Goal: Information Seeking & Learning: Learn about a topic

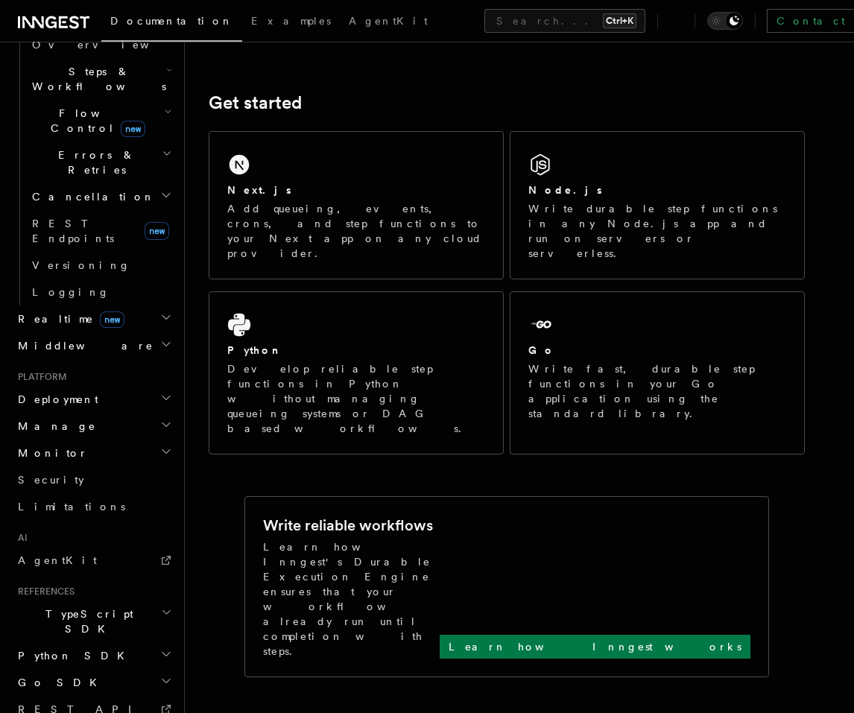
scroll to position [509, 0]
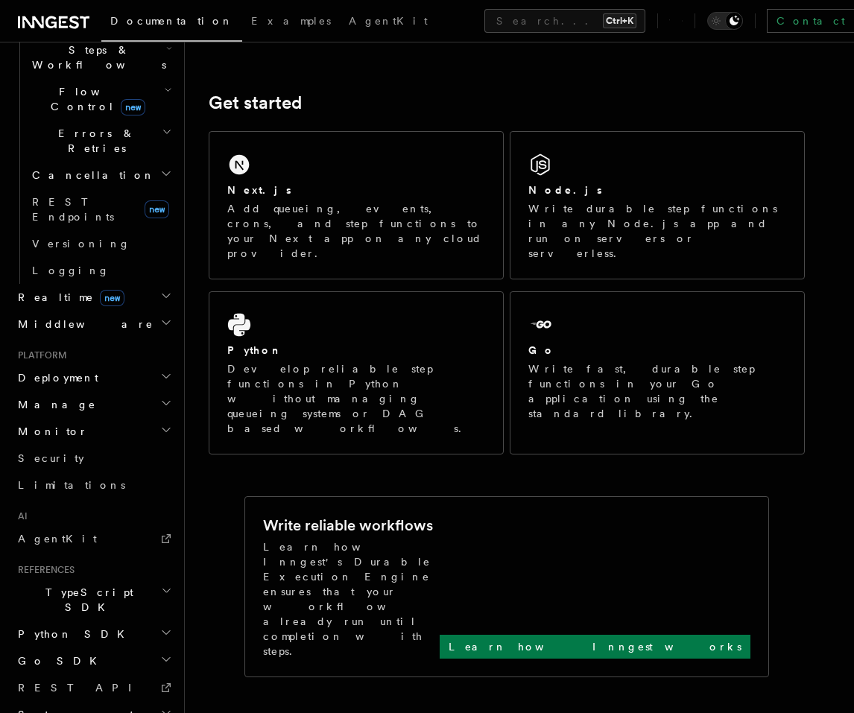
click at [147, 364] on h2 "Deployment" at bounding box center [93, 377] width 163 height 27
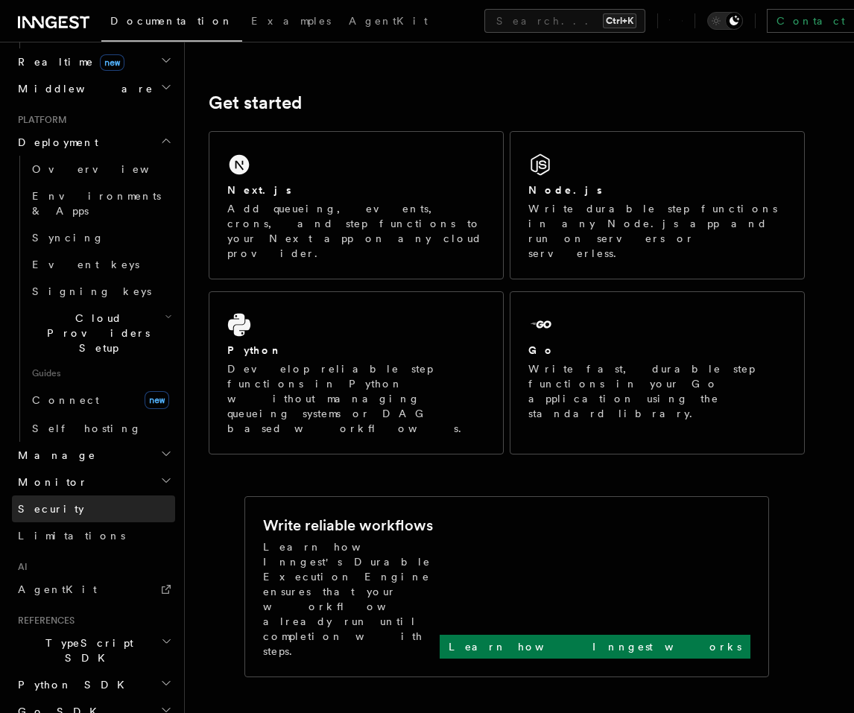
scroll to position [751, 0]
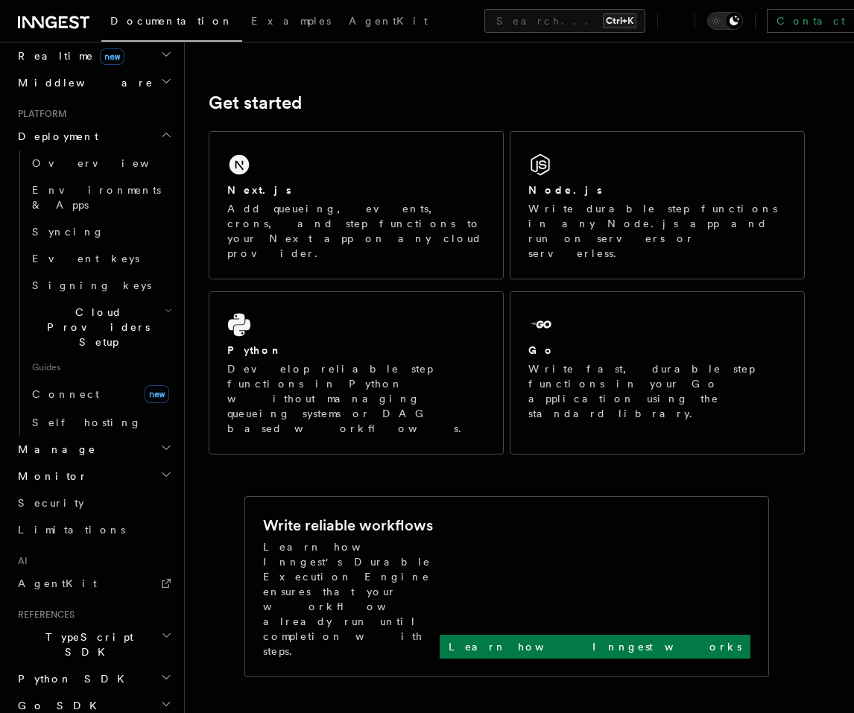
click at [146, 436] on h2 "Manage" at bounding box center [93, 449] width 163 height 27
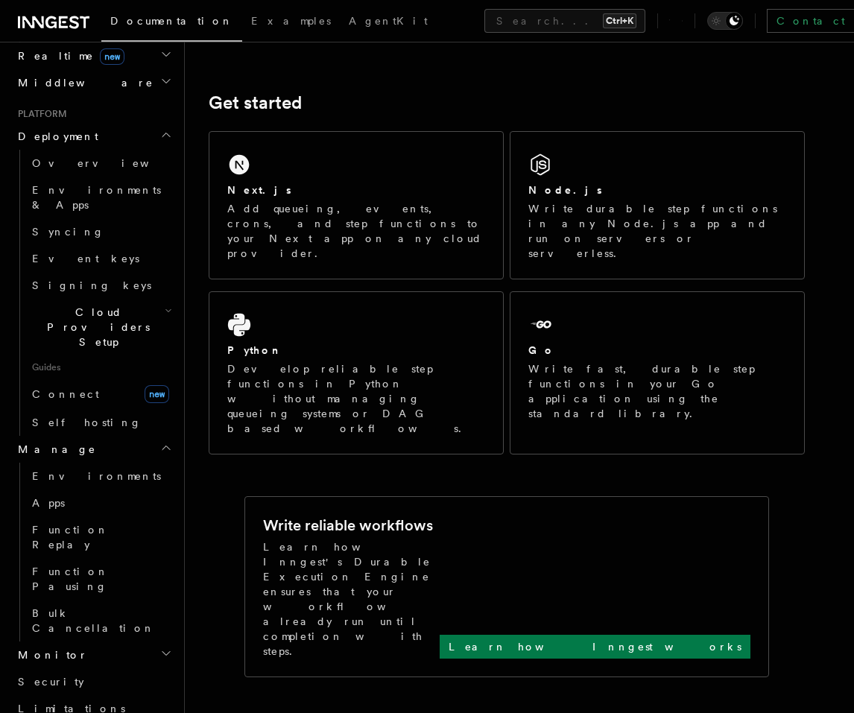
click at [142, 642] on h2 "Monitor" at bounding box center [93, 655] width 163 height 27
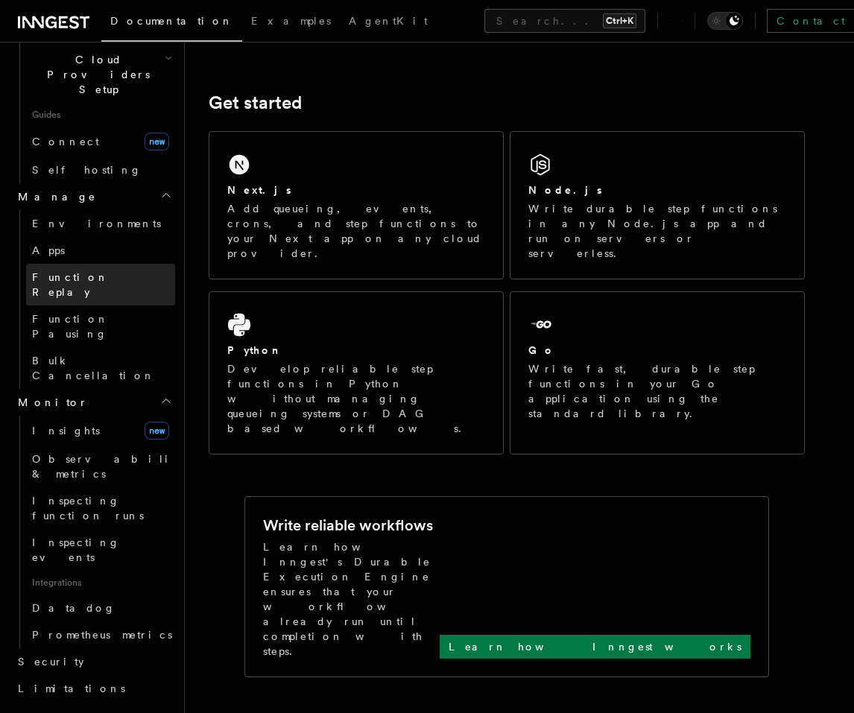
scroll to position [1019, 0]
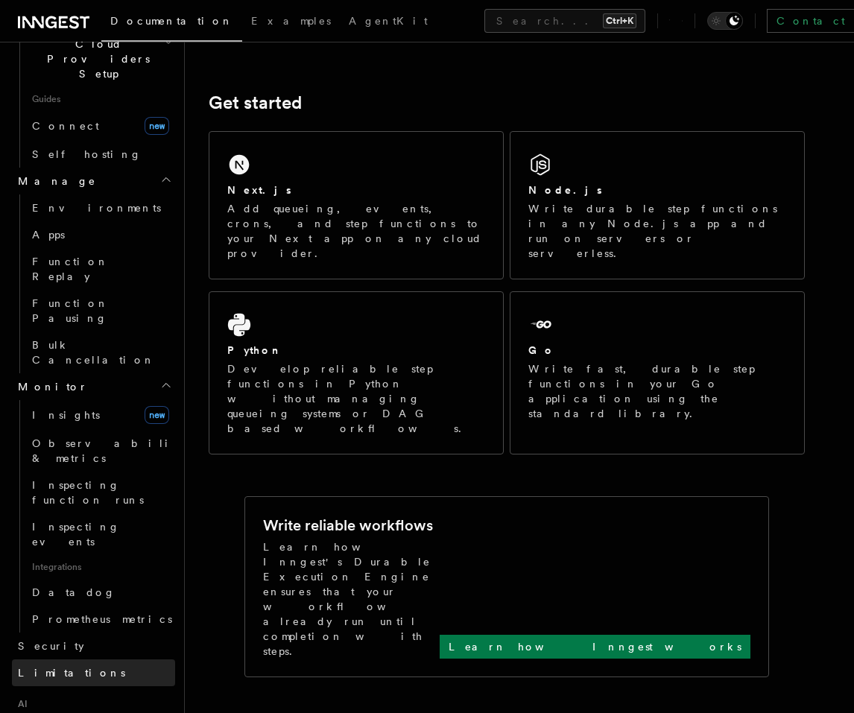
click at [94, 660] on link "Limitations" at bounding box center [93, 673] width 163 height 27
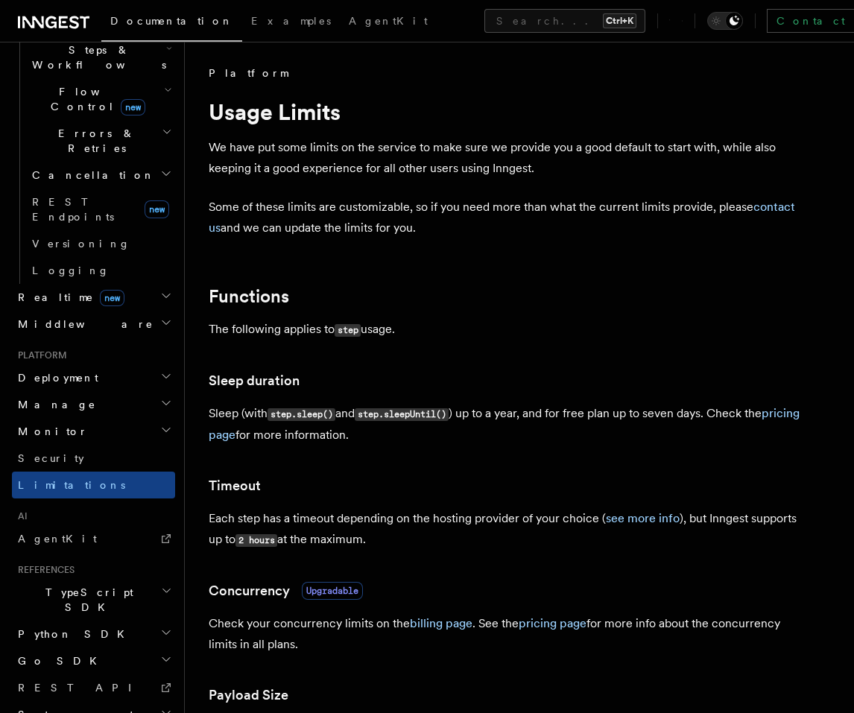
click at [121, 364] on h2 "Deployment" at bounding box center [93, 377] width 163 height 27
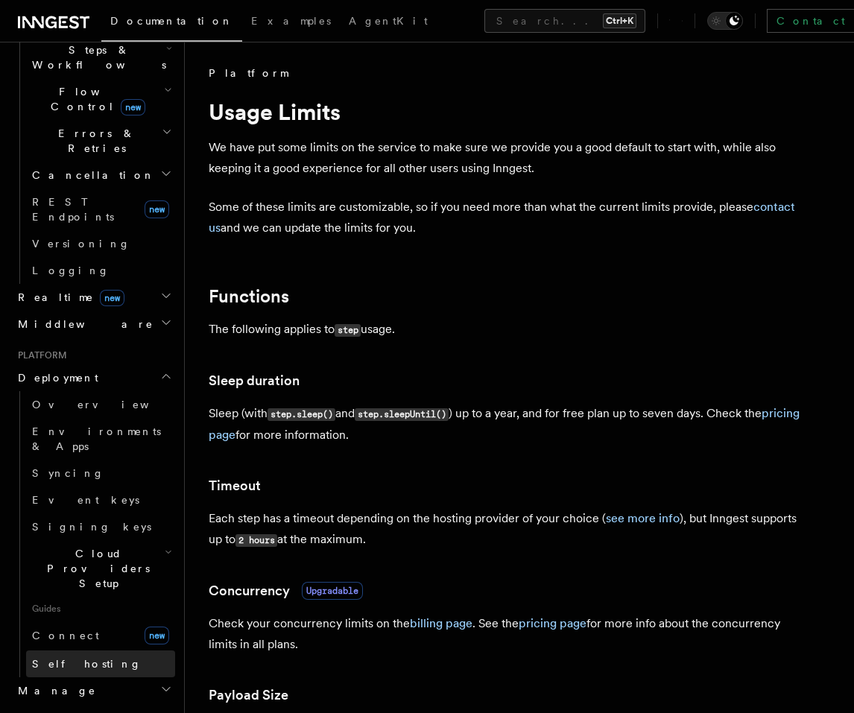
click at [79, 658] on span "Self hosting" at bounding box center [87, 664] width 110 height 12
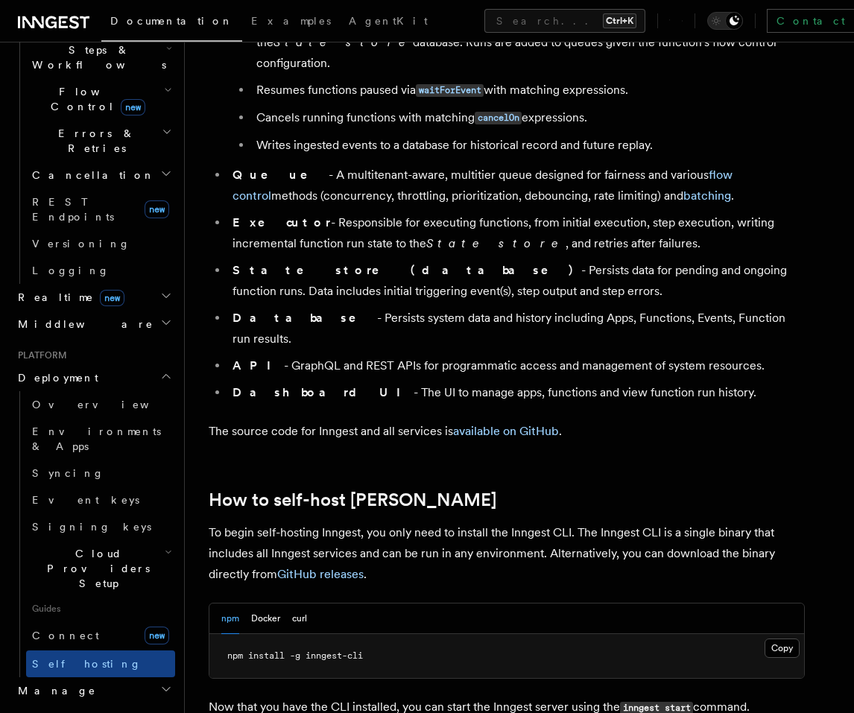
scroll to position [1431, 0]
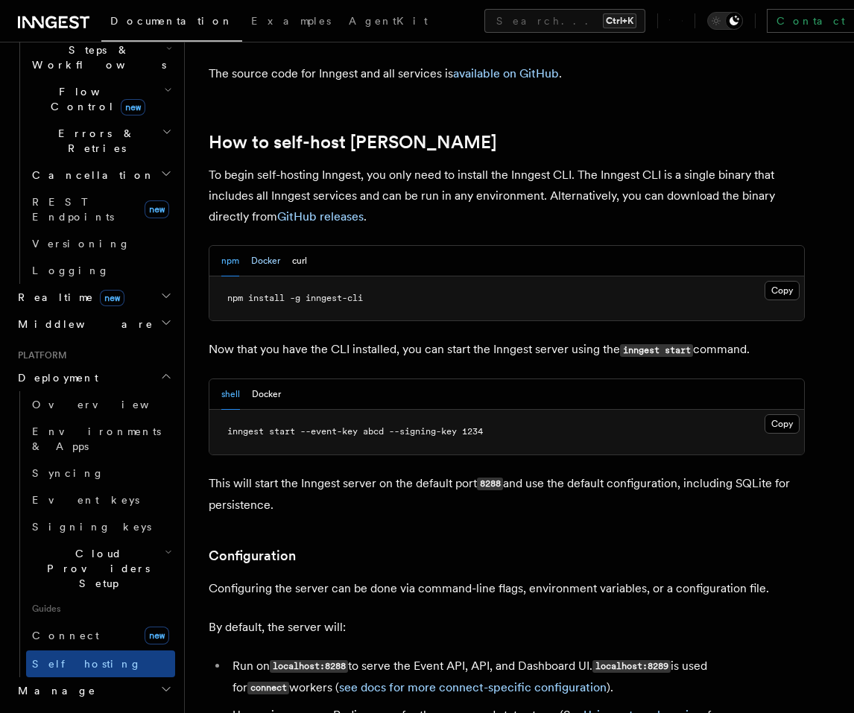
click at [256, 246] on button "Docker" at bounding box center [265, 261] width 29 height 31
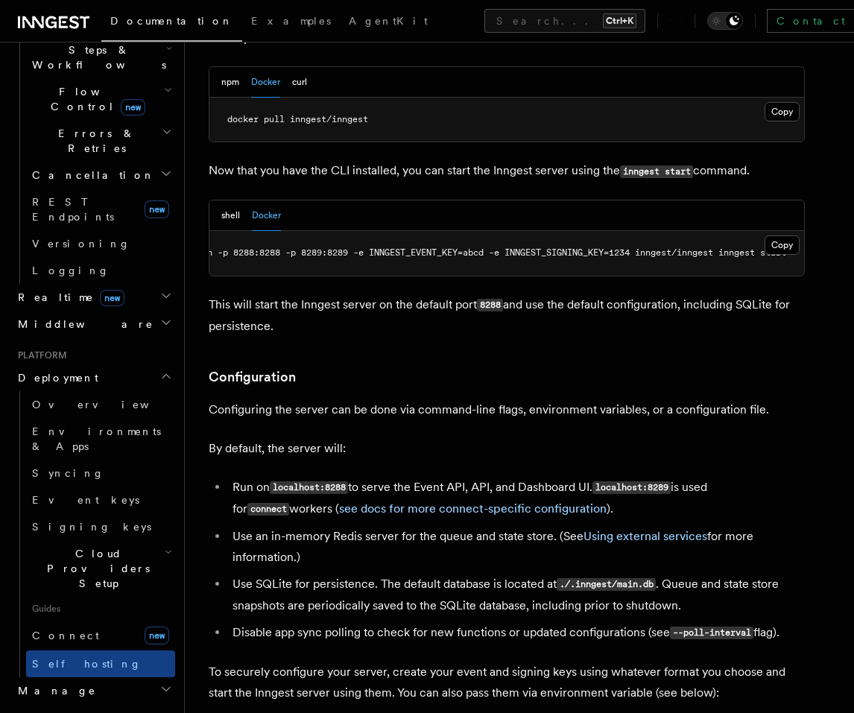
scroll to position [0, 85]
click at [776, 236] on button "Copy Copied" at bounding box center [782, 245] width 35 height 19
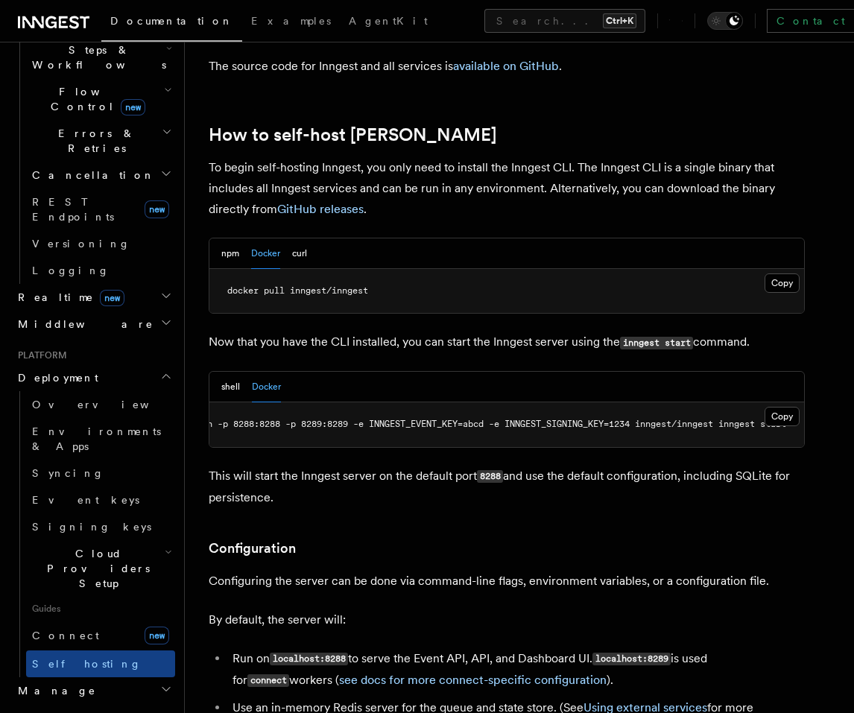
scroll to position [1431, 0]
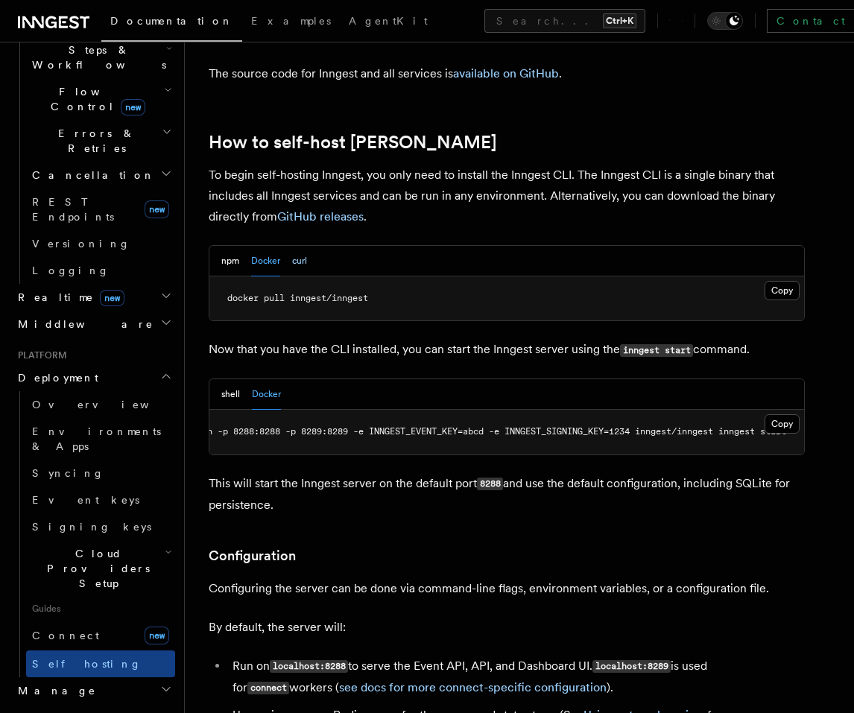
click at [300, 246] on button "curl" at bounding box center [299, 261] width 15 height 31
click at [259, 246] on button "Docker" at bounding box center [265, 261] width 29 height 31
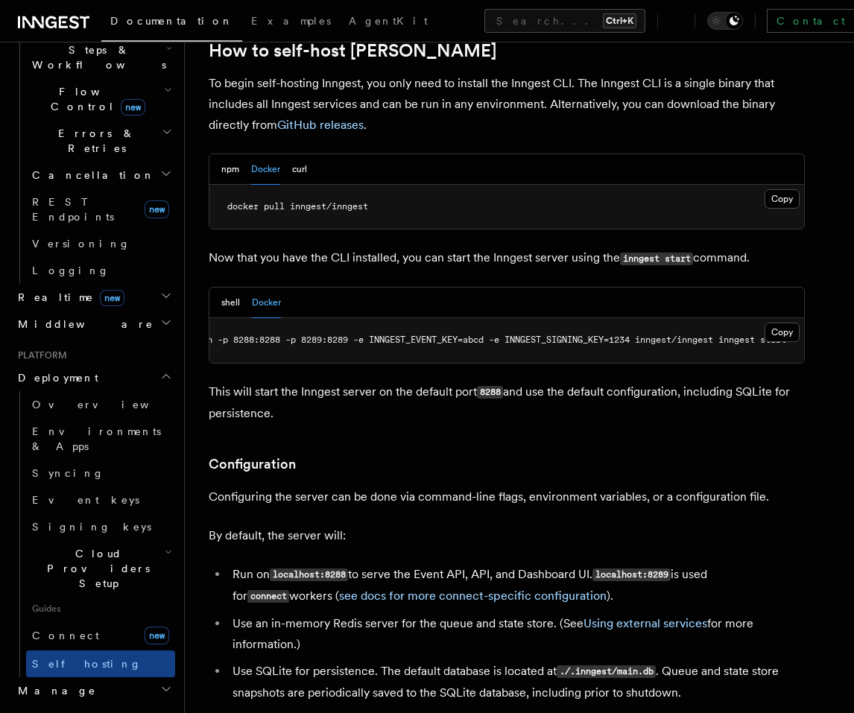
scroll to position [1520, 0]
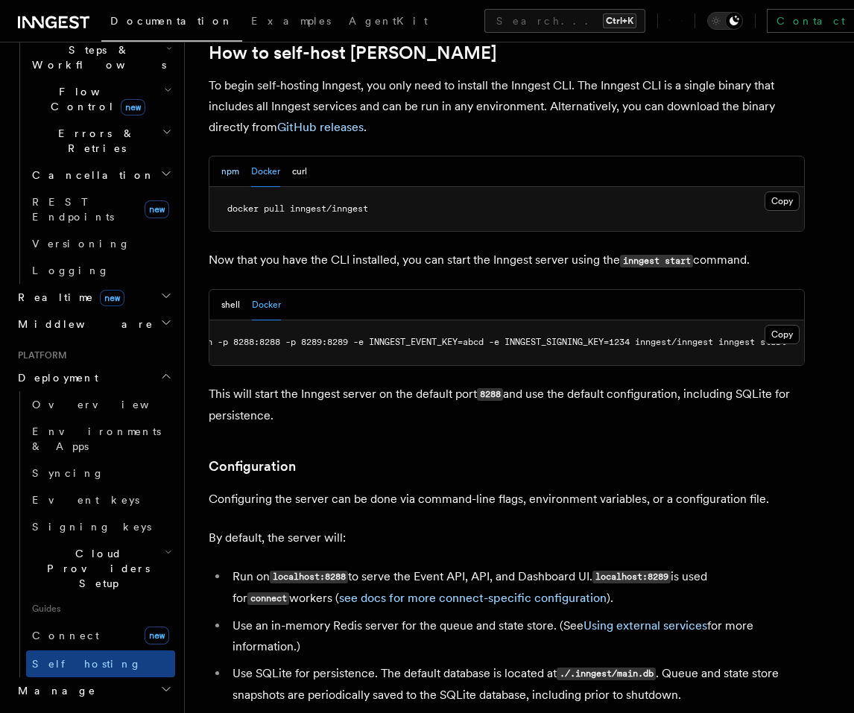
click at [236, 157] on button "npm" at bounding box center [230, 172] width 18 height 31
click at [273, 157] on button "Docker" at bounding box center [265, 172] width 29 height 31
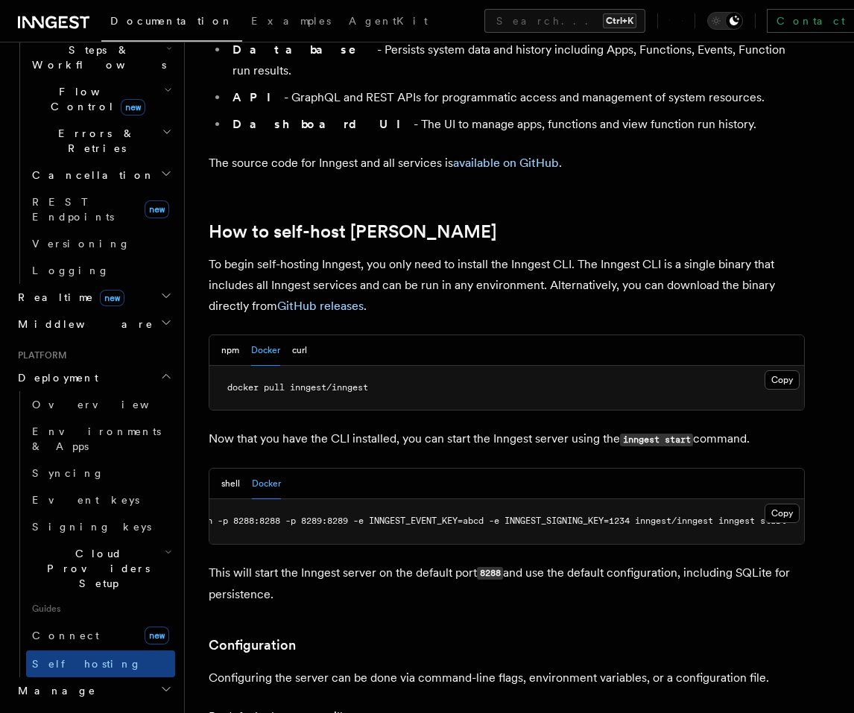
scroll to position [0, 0]
click at [232, 335] on button "npm" at bounding box center [230, 350] width 18 height 31
click at [264, 335] on button "Docker" at bounding box center [265, 350] width 29 height 31
click at [281, 516] on span "docker run -p 8288:8288 -p 8289:8289 -e INNGEST_EVENT_KEY=abcd -e INNGEST_SIGNI…" at bounding box center [540, 521] width 626 height 10
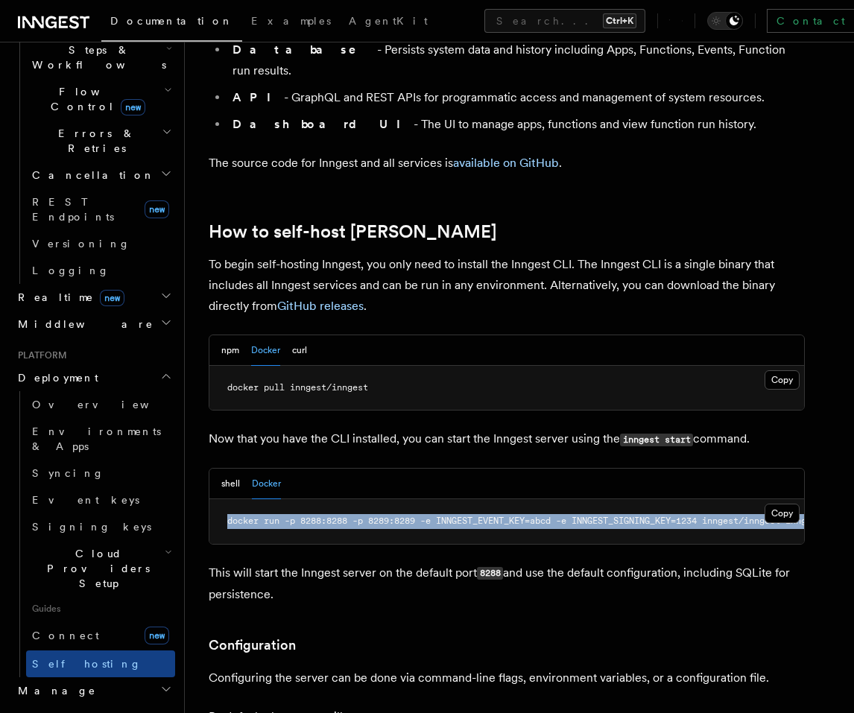
click at [281, 516] on span "docker run -p 8288:8288 -p 8289:8289 -e INNGEST_EVENT_KEY=abcd -e INNGEST_SIGNI…" at bounding box center [540, 521] width 626 height 10
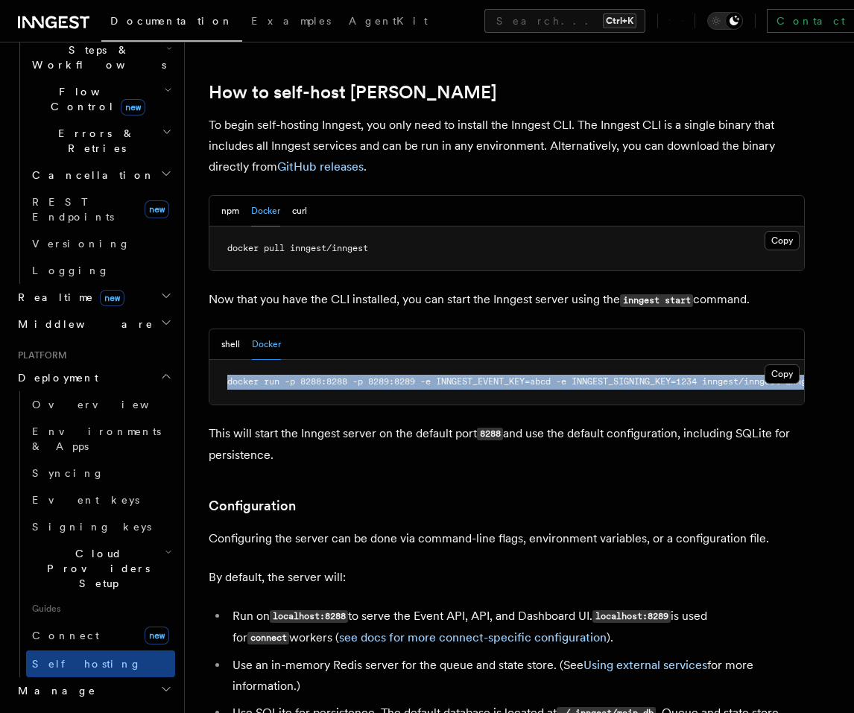
scroll to position [1431, 0]
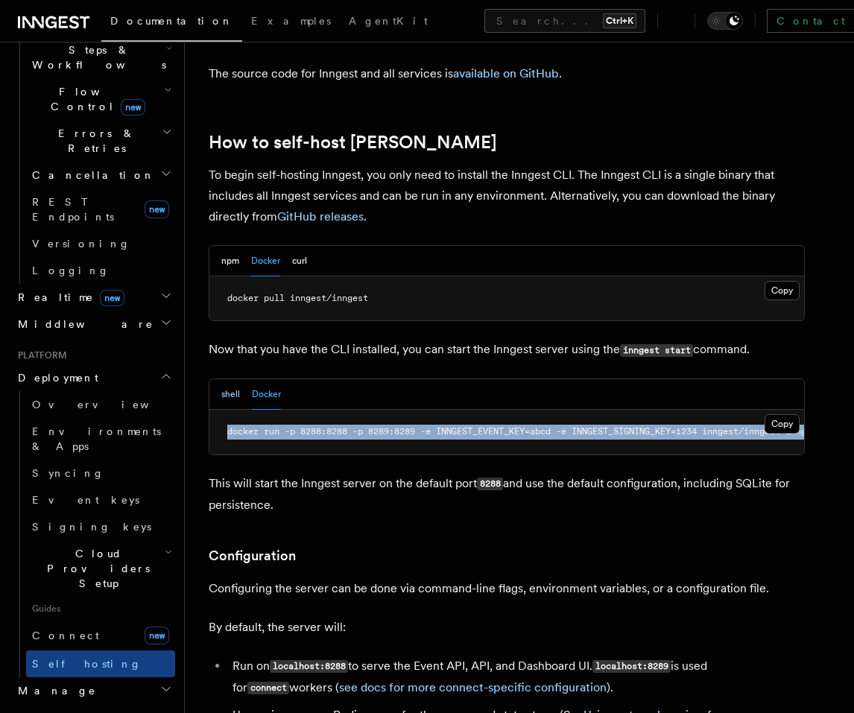
click at [229, 379] on button "shell" at bounding box center [230, 394] width 19 height 31
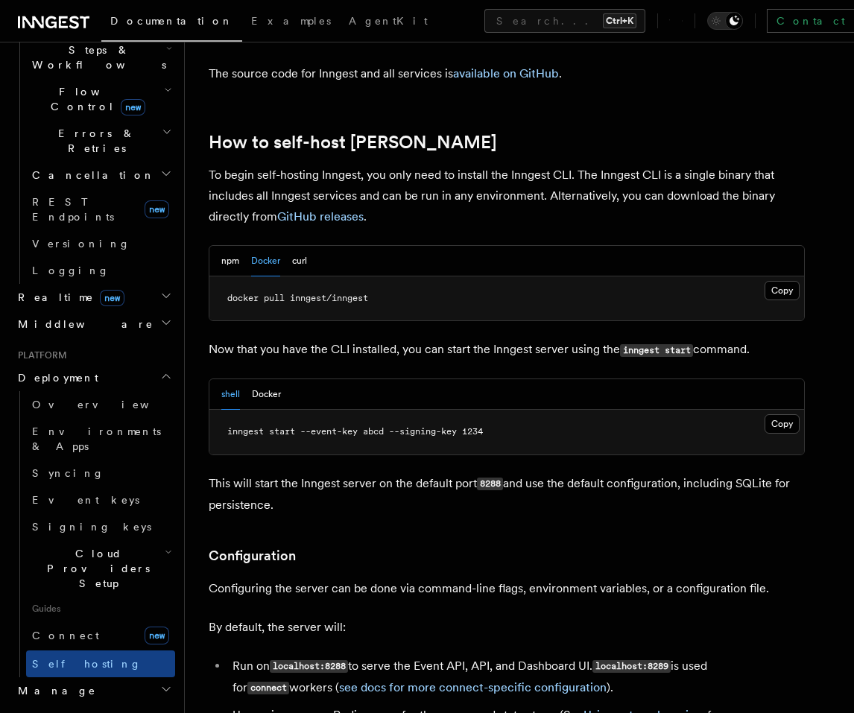
click at [335, 339] on p "Now that you have the CLI installed, you can start the Inngest server using the…" at bounding box center [507, 350] width 596 height 22
click at [281, 339] on p "Now that you have the CLI installed, you can start the Inngest server using the…" at bounding box center [507, 350] width 596 height 22
click at [260, 379] on button "Docker" at bounding box center [266, 394] width 29 height 31
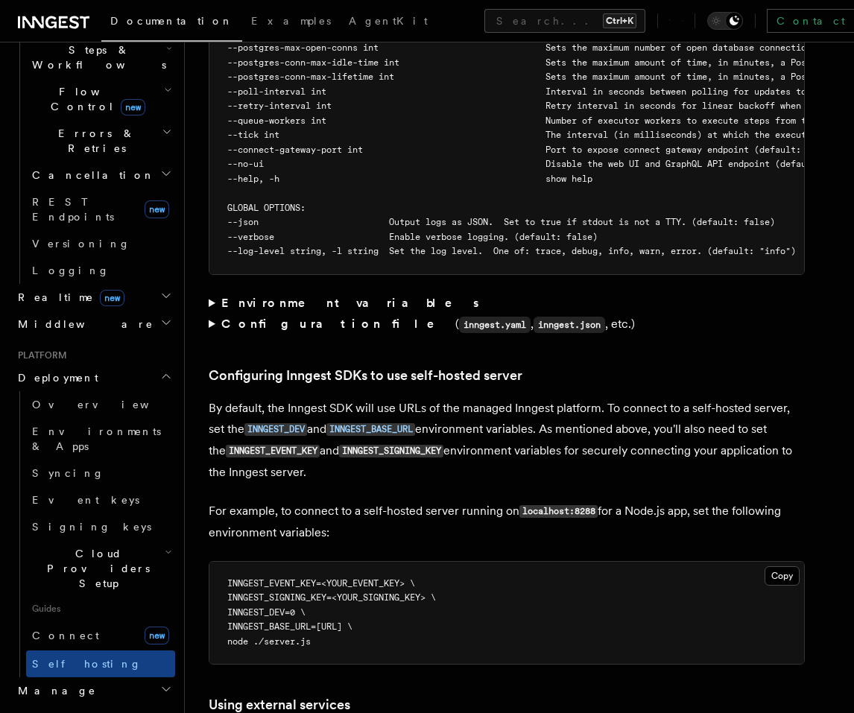
scroll to position [2951, 0]
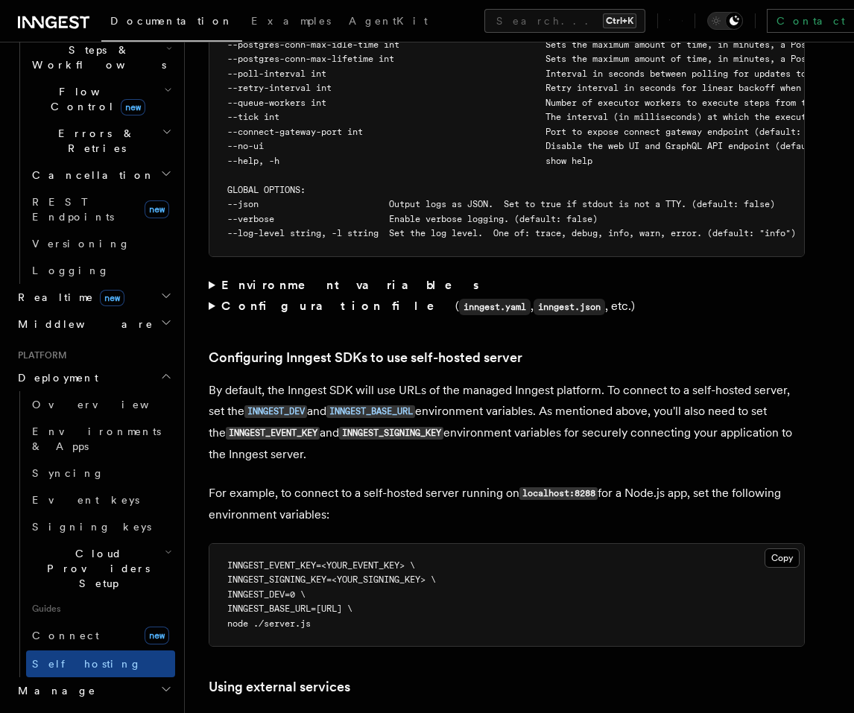
click at [211, 296] on summary "Configuration file ( inngest.yaml , inngest.json , etc.)" at bounding box center [507, 307] width 596 height 22
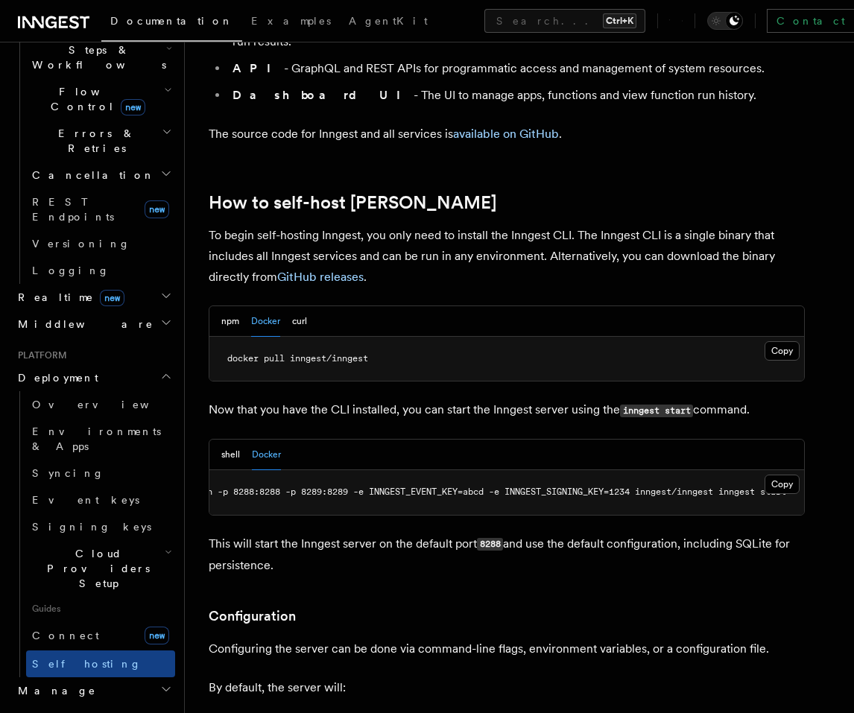
scroll to position [1252, 0]
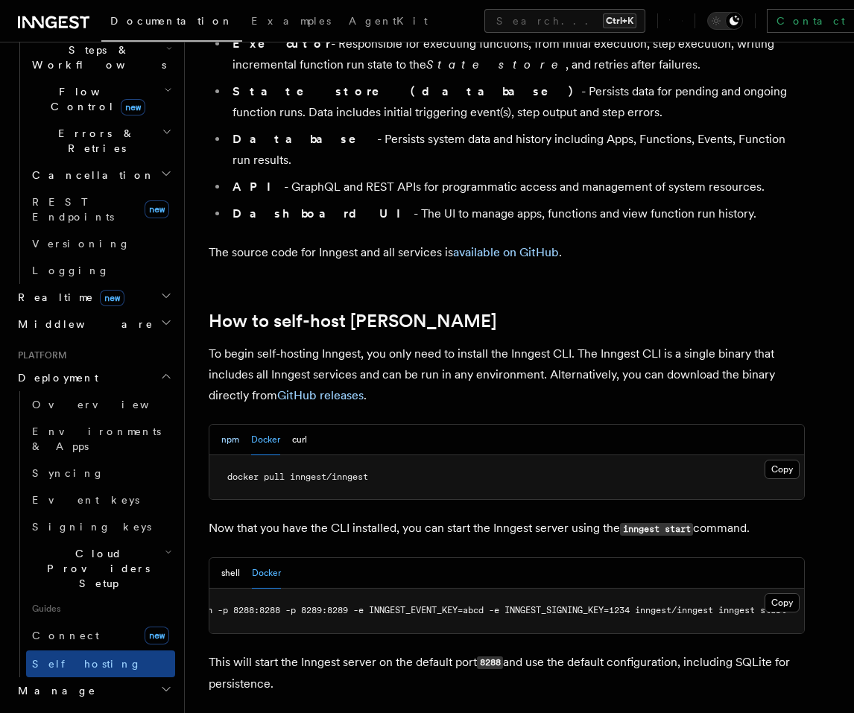
click at [236, 425] on button "npm" at bounding box center [230, 440] width 18 height 31
click at [253, 472] on span "npm install -g inngest-cli" at bounding box center [295, 477] width 136 height 10
copy article "npm install -g inngest-cli"
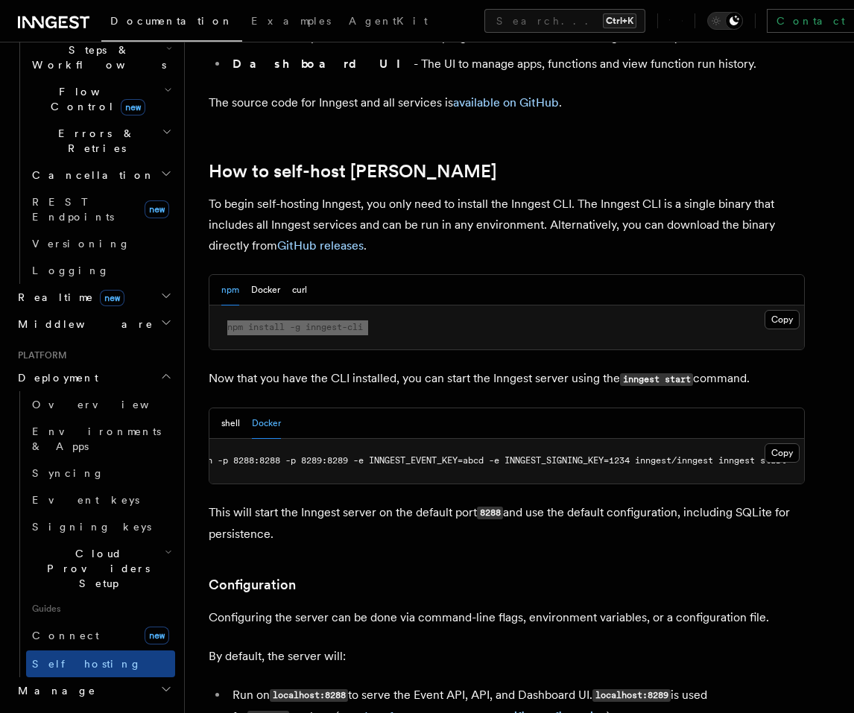
scroll to position [1431, 0]
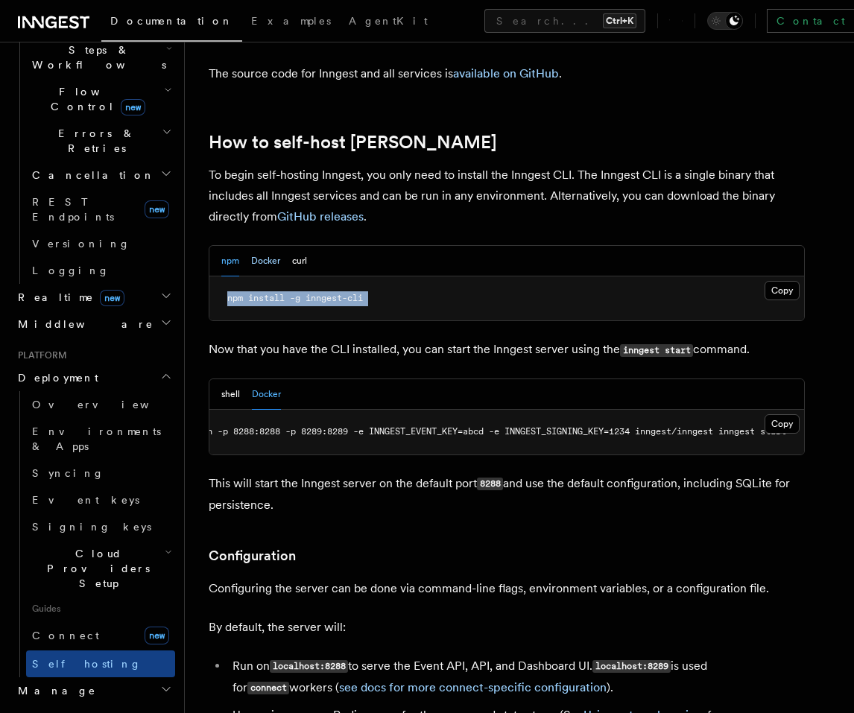
click at [263, 246] on button "Docker" at bounding box center [265, 261] width 29 height 31
click at [279, 339] on p "Now that you have the CLI installed, you can start the Inngest server using the…" at bounding box center [507, 350] width 596 height 22
click at [312, 410] on pre "docker run -p 8288:8288 -p 8289:8289 -e INNGEST_EVENT_KEY=abcd -e INNGEST_SIGNI…" at bounding box center [506, 432] width 595 height 45
click at [302, 364] on div at bounding box center [302, 364] width 0 height 0
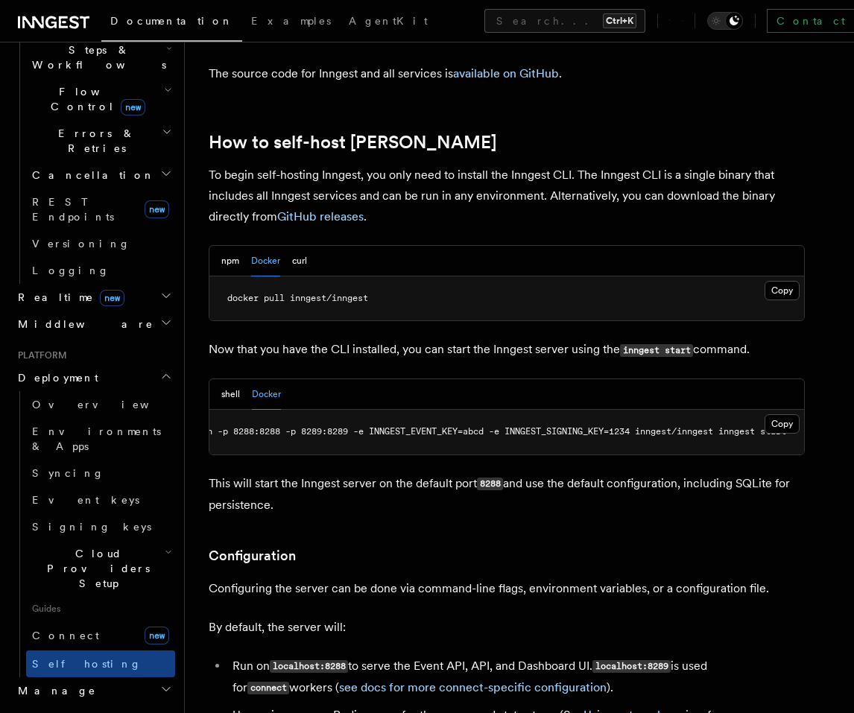
click at [279, 410] on pre "docker run -p 8288:8288 -p 8289:8289 -e INNGEST_EVENT_KEY=abcd -e INNGEST_SIGNI…" at bounding box center [506, 432] width 595 height 45
click at [257, 426] on span "docker run -p 8288:8288 -p 8289:8289 -e INNGEST_EVENT_KEY=abcd -e INNGEST_SIGNI…" at bounding box center [473, 431] width 626 height 10
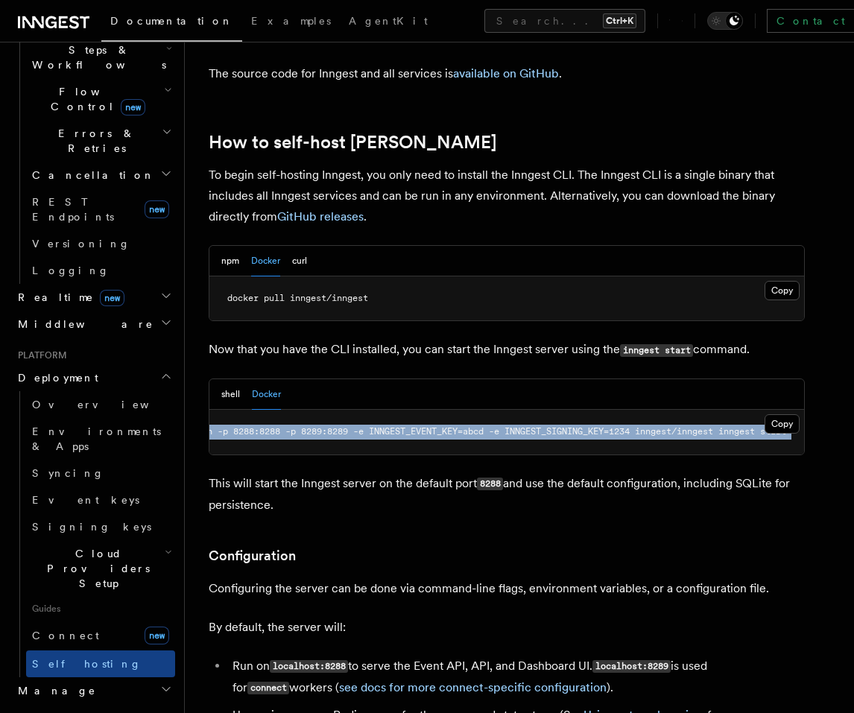
click at [257, 426] on span "docker run -p 8288:8288 -p 8289:8289 -e INNGEST_EVENT_KEY=abcd -e INNGEST_SIGNI…" at bounding box center [473, 431] width 626 height 10
copy article "docker run -p 8288:8288 -p 8289:8289 -e INNGEST_EVENT_KEY=abcd -e INNGEST_SIGNI…"
click at [282, 426] on span "docker run -p 8288:8288 -p 8289:8289 -e INNGEST_EVENT_KEY=abcd -e INNGEST_SIGNI…" at bounding box center [473, 431] width 626 height 10
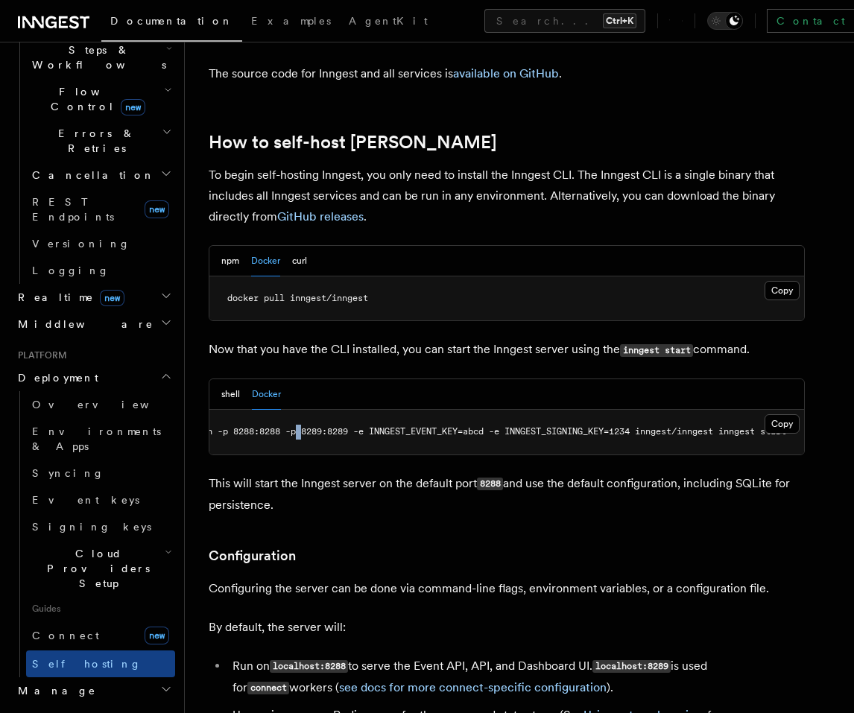
click at [282, 426] on span "docker run -p 8288:8288 -p 8289:8289 -e INNGEST_EVENT_KEY=abcd -e INNGEST_SIGNI…" at bounding box center [473, 431] width 626 height 10
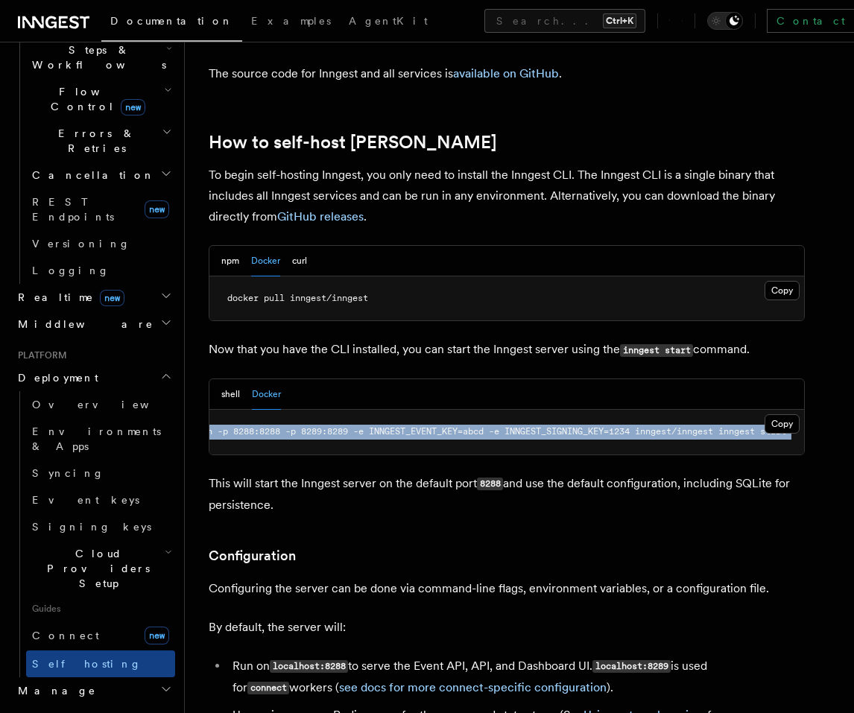
click at [282, 426] on span "docker run -p 8288:8288 -p 8289:8289 -e INNGEST_EVENT_KEY=abcd -e INNGEST_SIGNI…" at bounding box center [473, 431] width 626 height 10
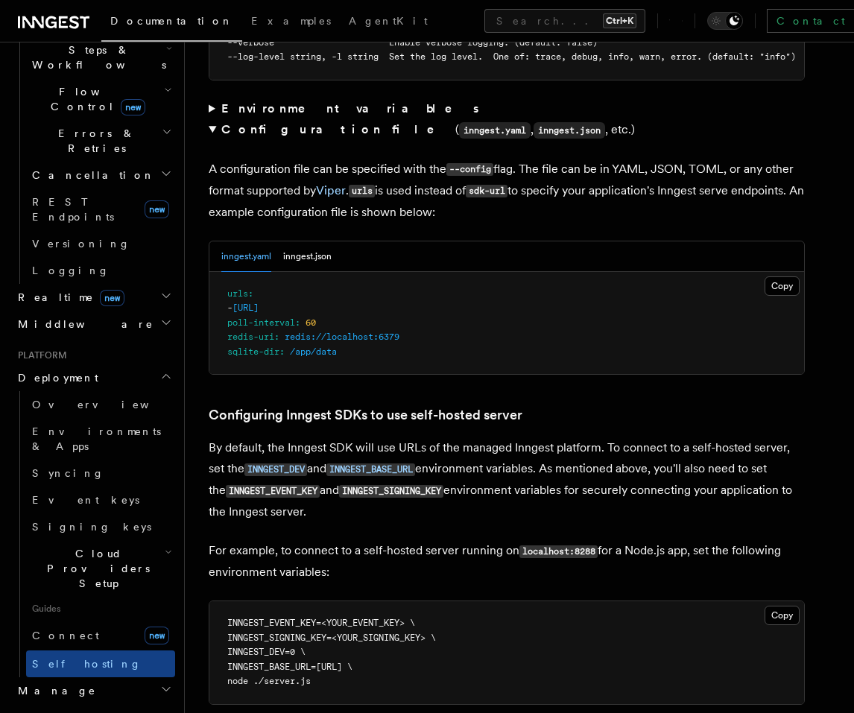
scroll to position [3130, 0]
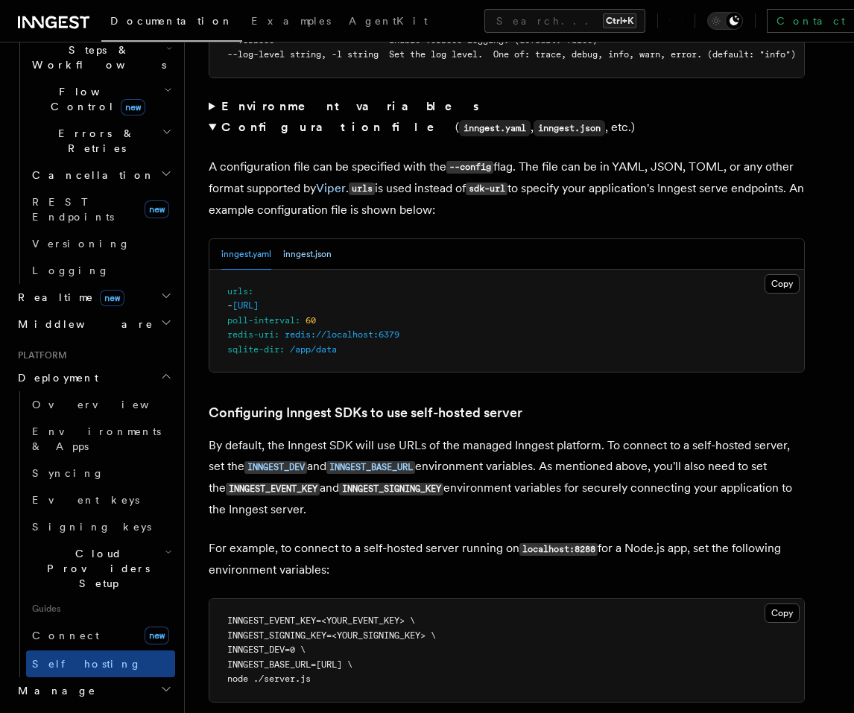
click at [322, 241] on button "inngest.json" at bounding box center [307, 254] width 48 height 31
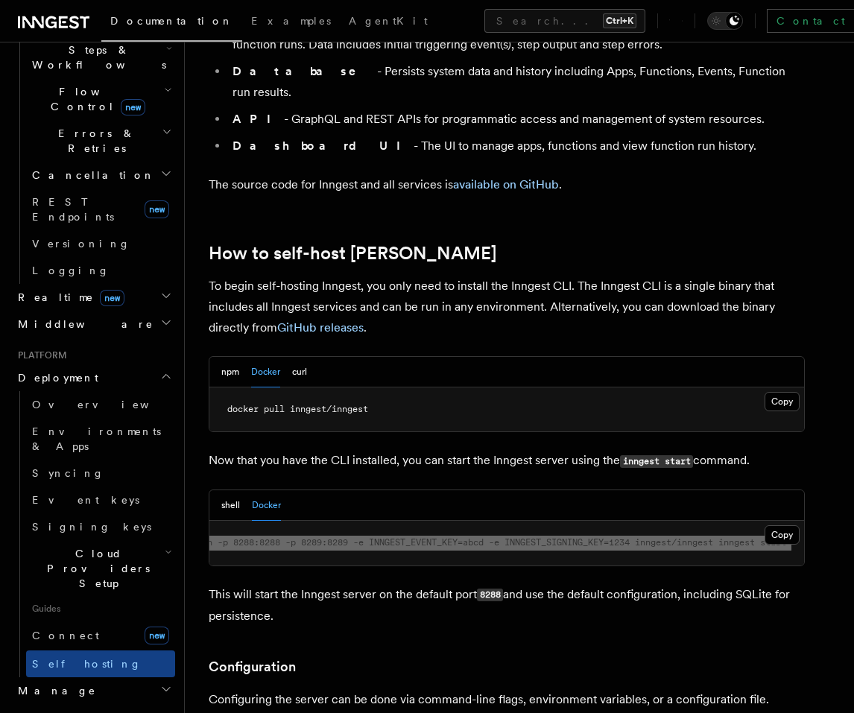
scroll to position [1252, 0]
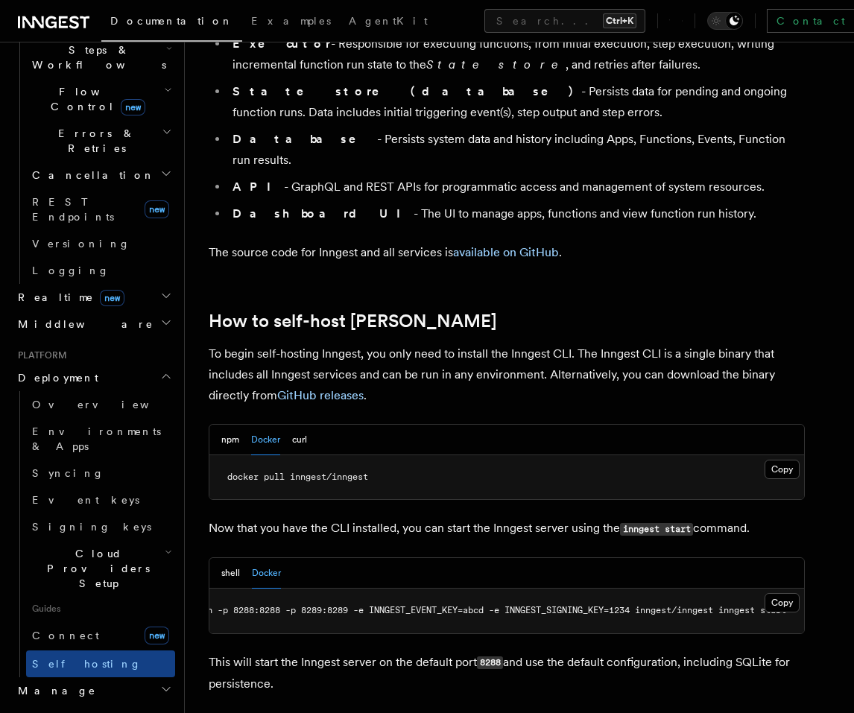
click at [456, 344] on p "To begin self-hosting Inngest, you only need to install the Inngest CLI. The In…" at bounding box center [507, 375] width 596 height 63
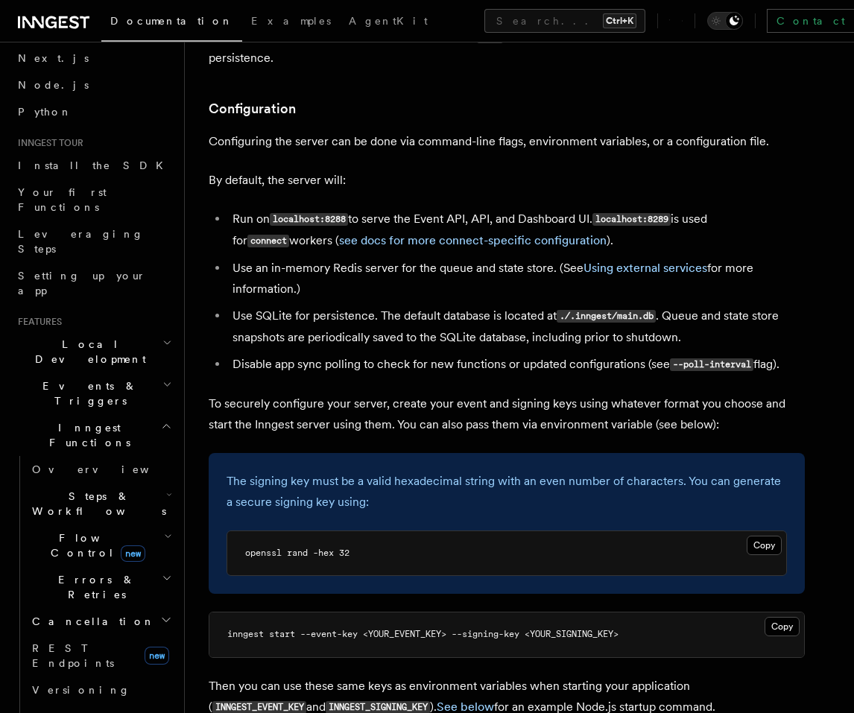
scroll to position [35, 0]
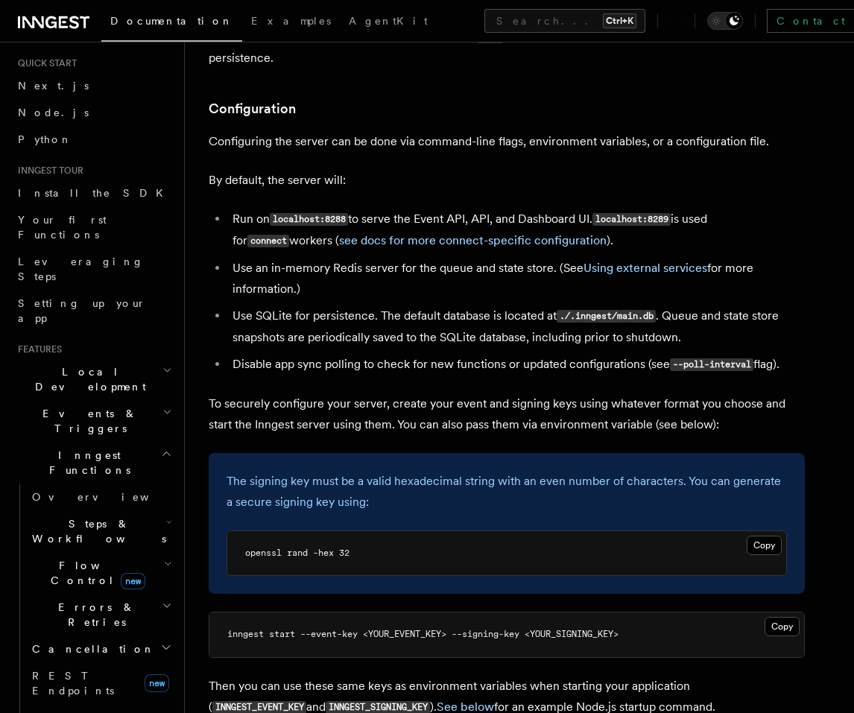
click at [162, 364] on icon "button" at bounding box center [167, 370] width 10 height 12
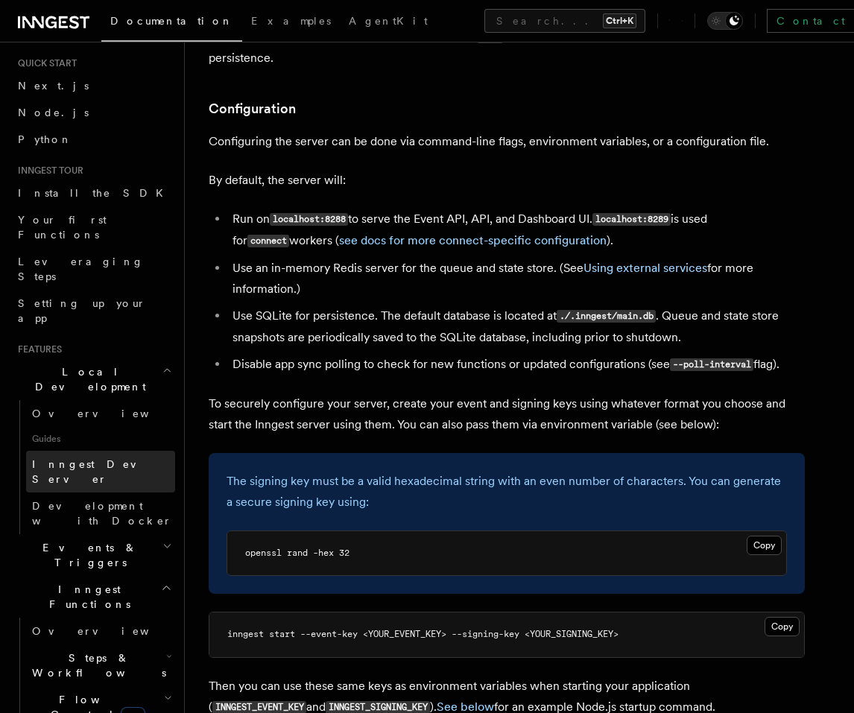
click at [104, 458] on span "Inngest Dev Server" at bounding box center [95, 471] width 127 height 27
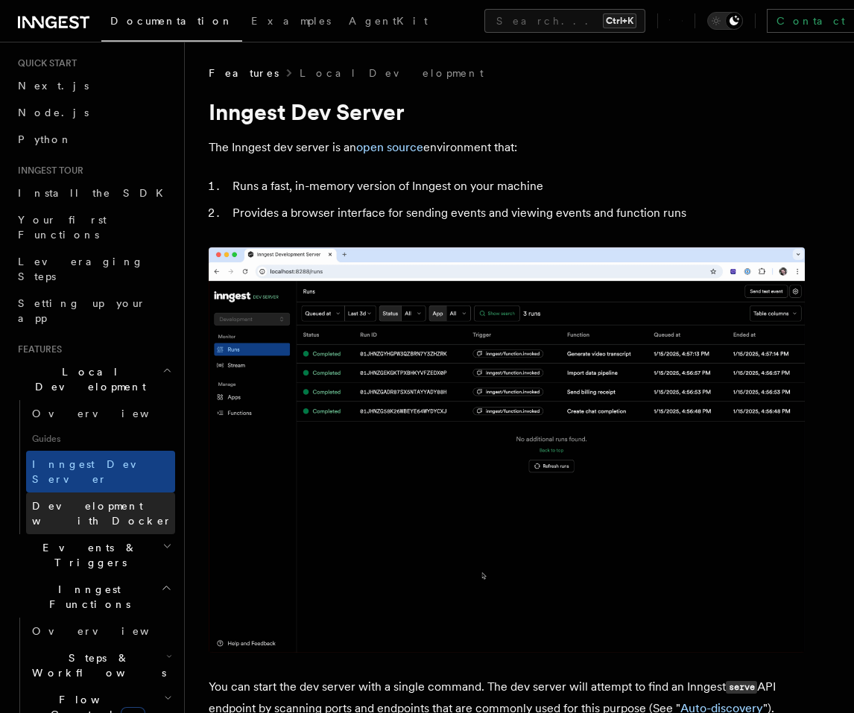
click at [100, 500] on span "Development with Docker" at bounding box center [102, 513] width 140 height 27
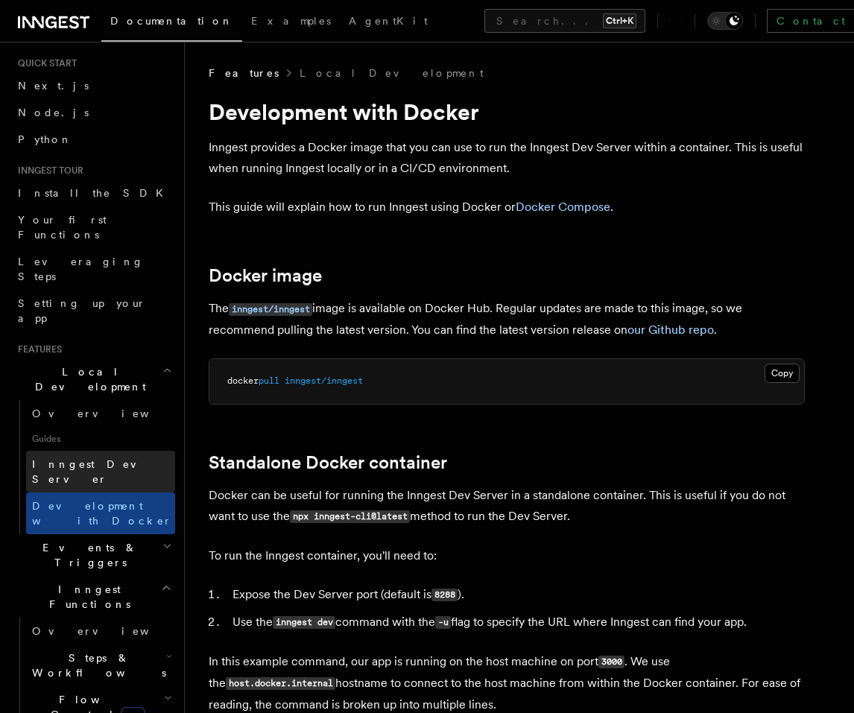
click at [58, 457] on span "Inngest Dev Server" at bounding box center [103, 472] width 143 height 30
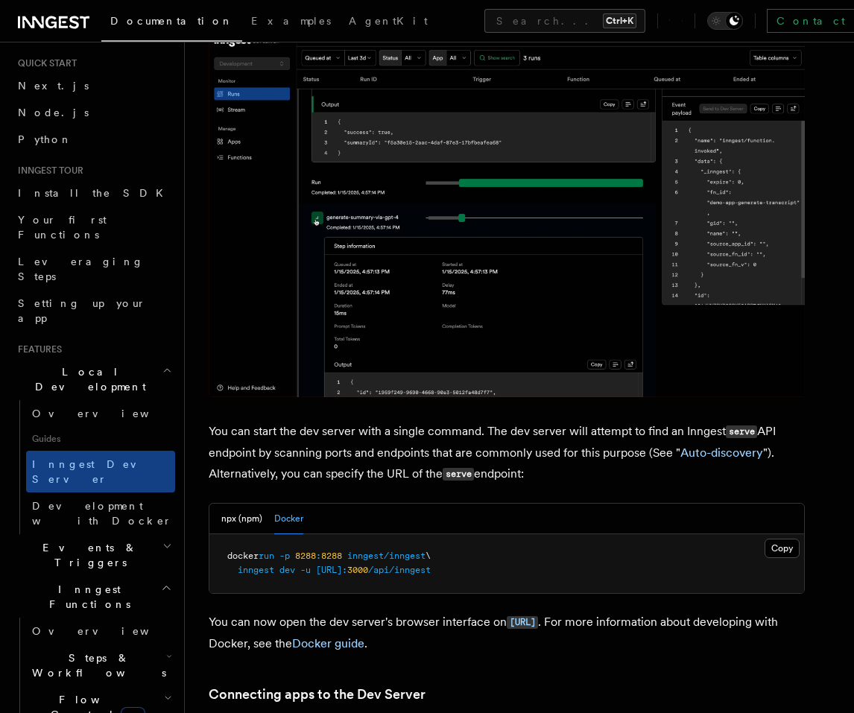
scroll to position [358, 0]
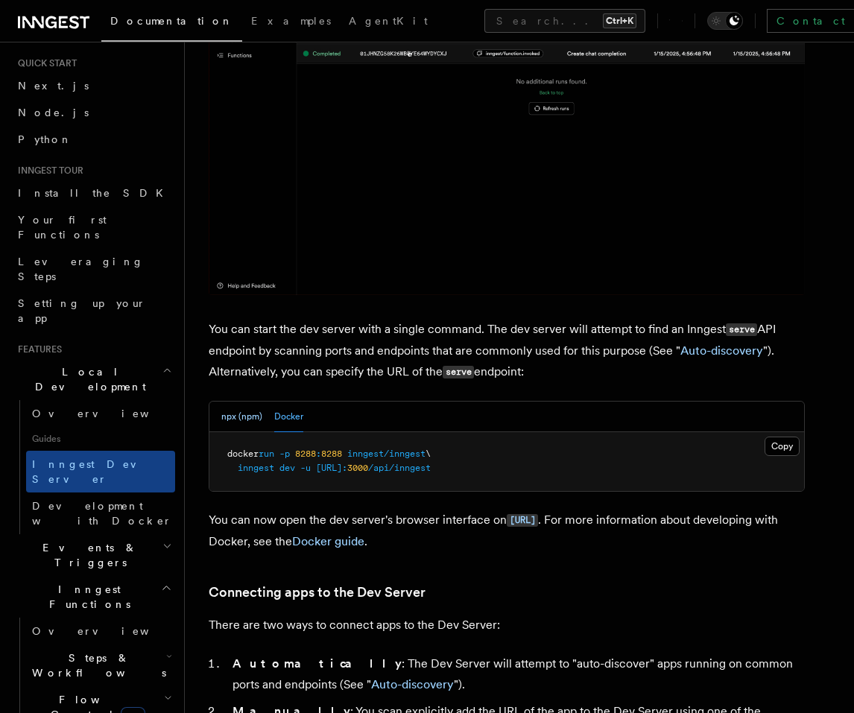
click at [245, 419] on button "npx (npm)" at bounding box center [241, 417] width 41 height 31
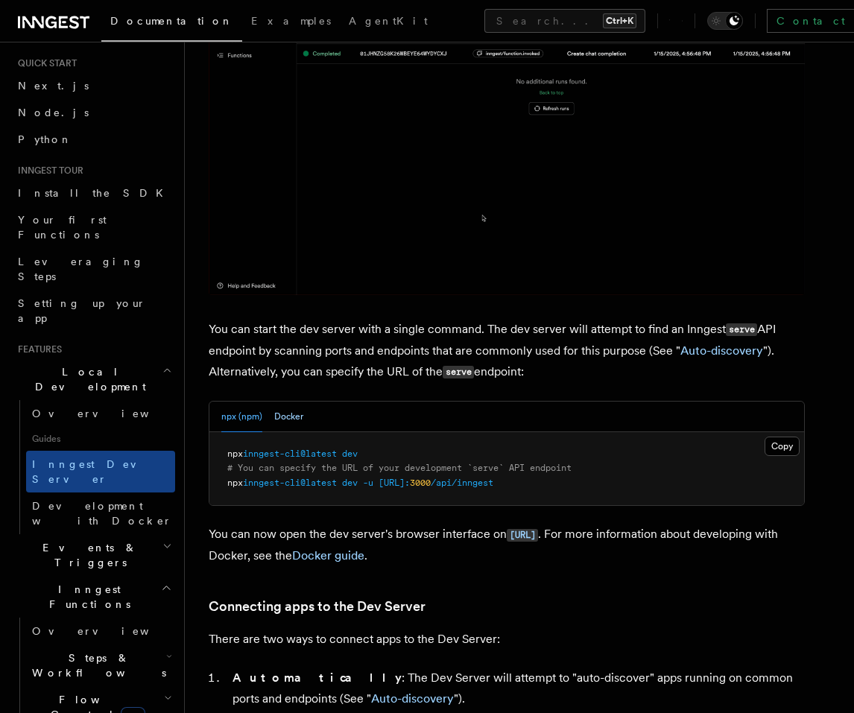
click at [284, 411] on button "Docker" at bounding box center [288, 417] width 29 height 31
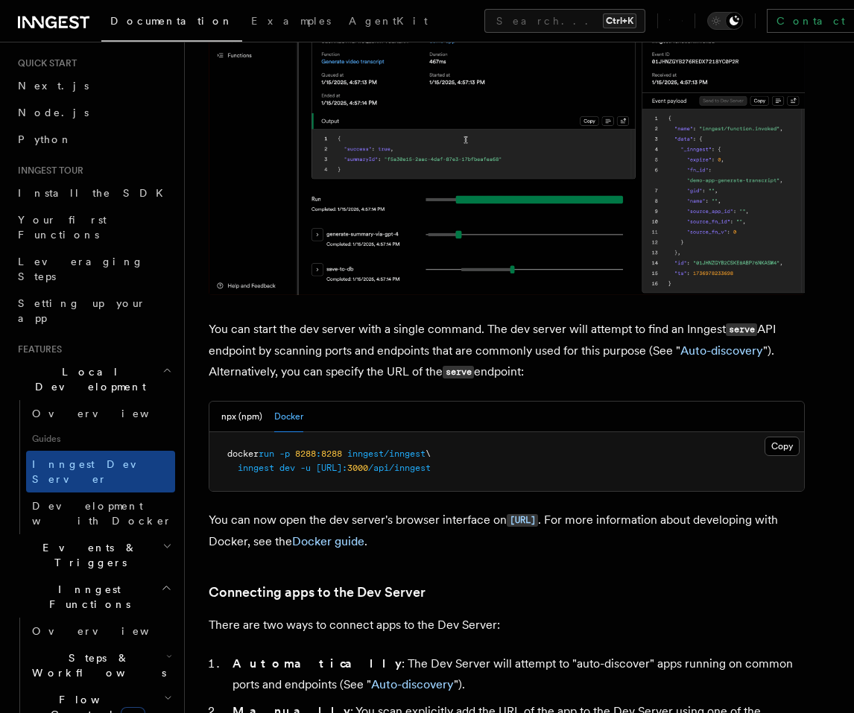
drag, startPoint x: 356, startPoint y: 470, endPoint x: 462, endPoint y: 469, distance: 105.8
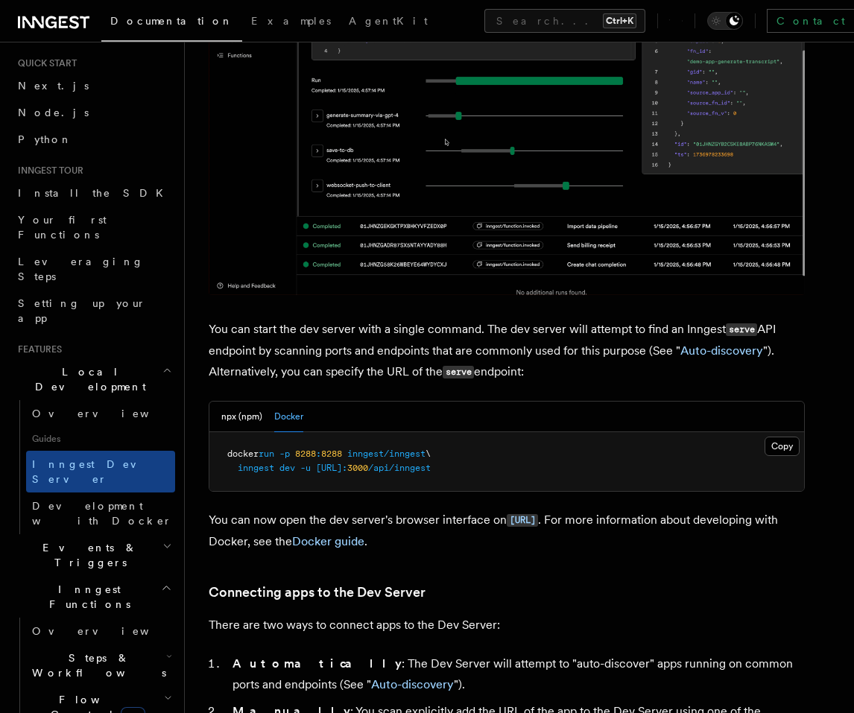
click at [347, 469] on span "http://host.docker.internal:" at bounding box center [331, 468] width 31 height 10
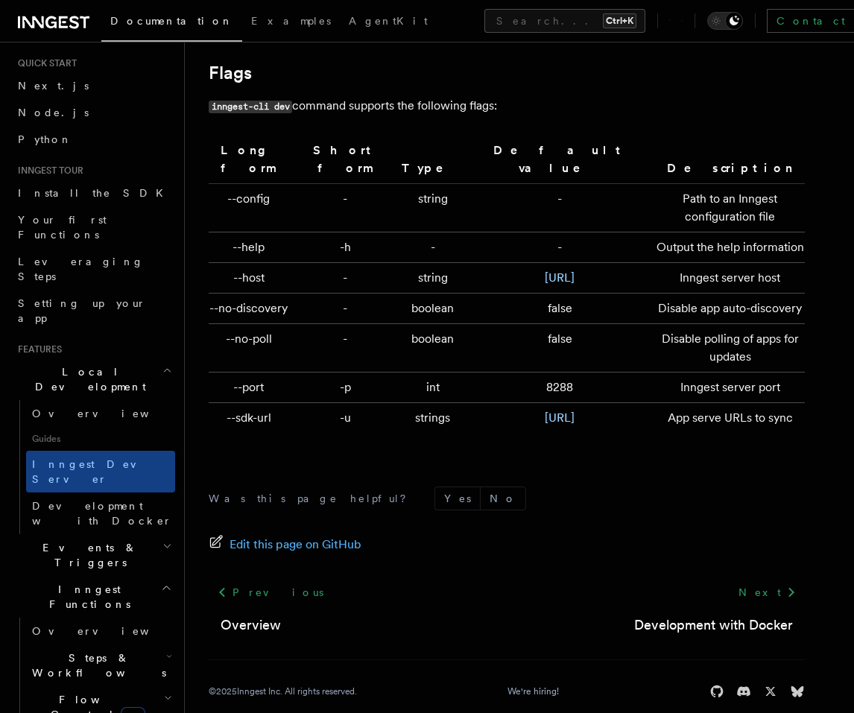
scroll to position [4919, 0]
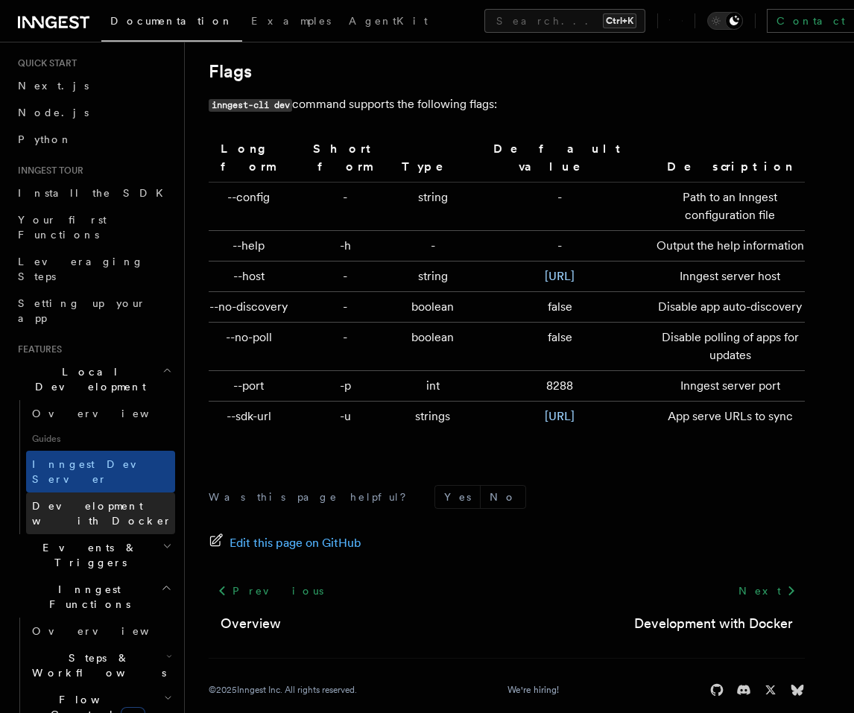
click at [92, 499] on span "Development with Docker" at bounding box center [103, 514] width 143 height 30
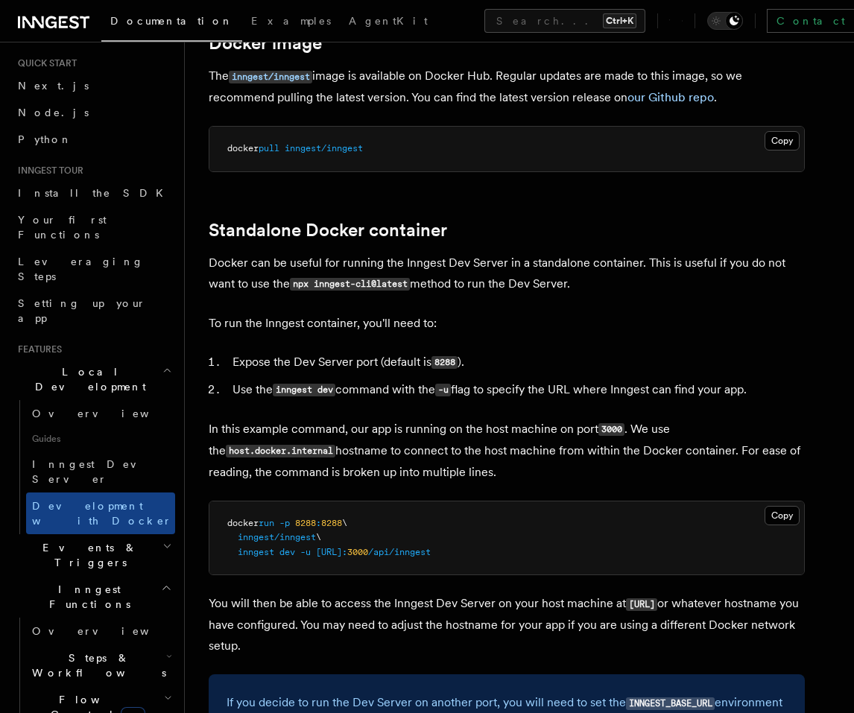
scroll to position [358, 0]
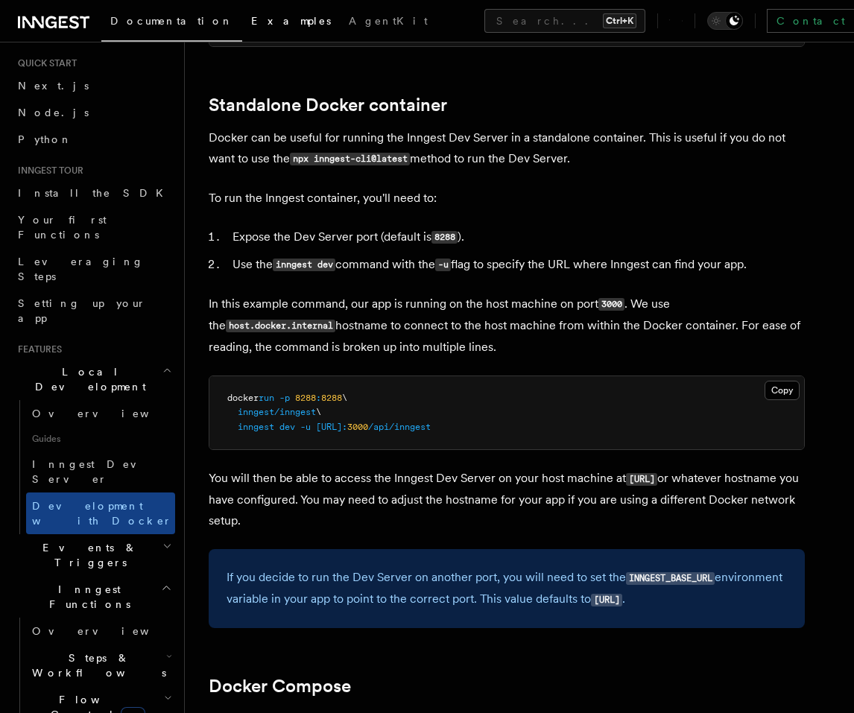
click at [251, 20] on span "Examples" at bounding box center [291, 21] width 80 height 12
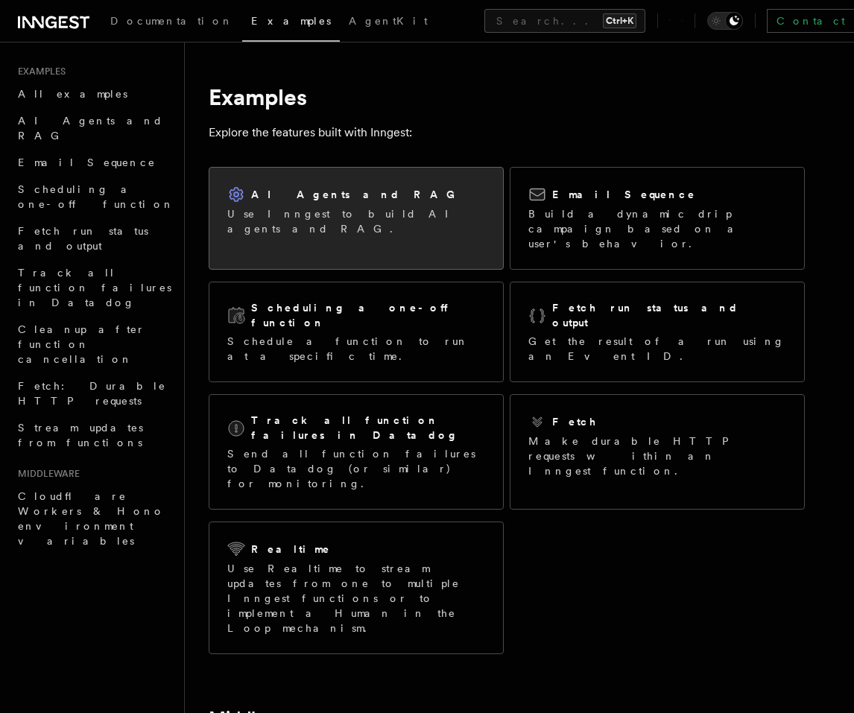
click at [318, 193] on h2 "AI Agents and RAG" at bounding box center [357, 194] width 212 height 15
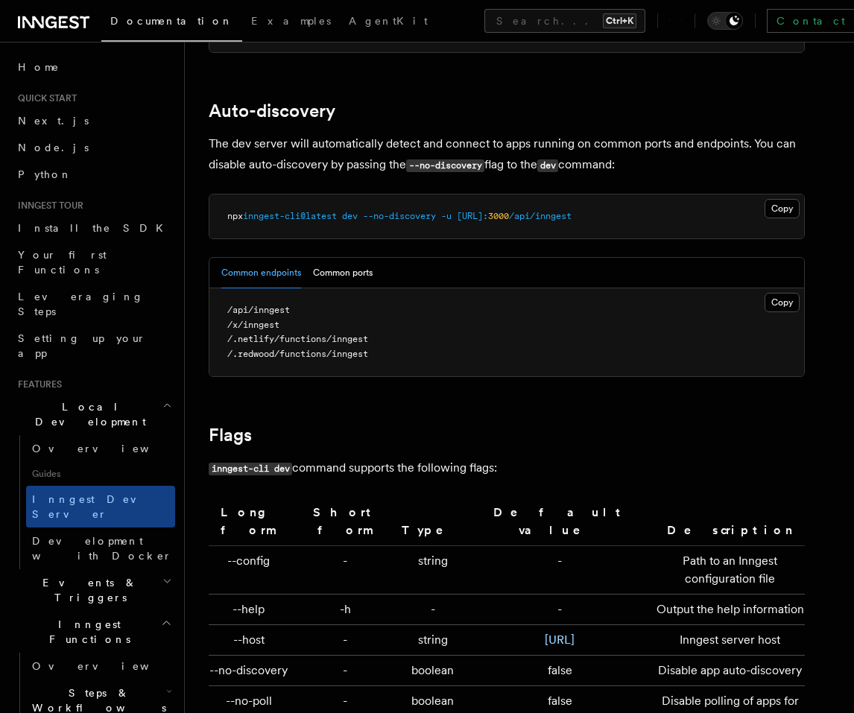
scroll to position [4570, 0]
click at [335, 257] on button "Common ports" at bounding box center [343, 272] width 60 height 31
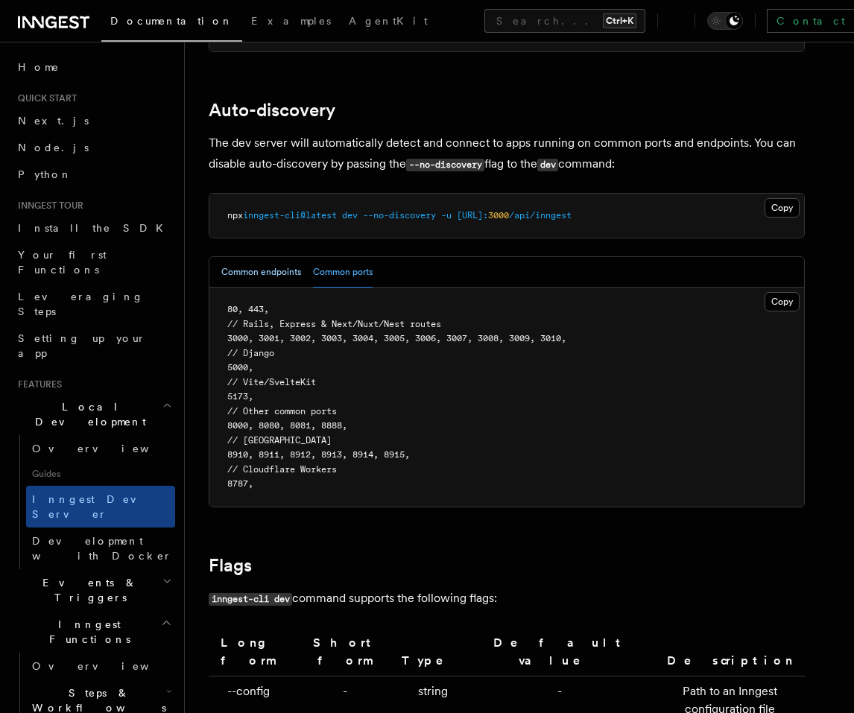
click at [261, 257] on button "Common endpoints" at bounding box center [261, 272] width 80 height 31
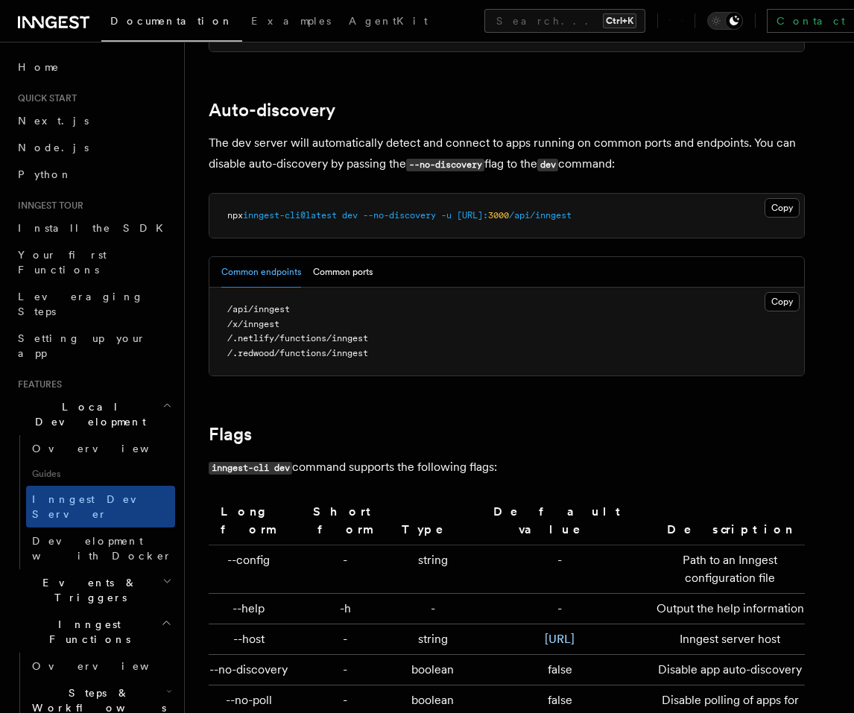
click at [309, 133] on p "The dev server will automatically detect and connect to apps running on common …" at bounding box center [507, 154] width 596 height 42
click at [161, 617] on icon "button" at bounding box center [166, 623] width 11 height 12
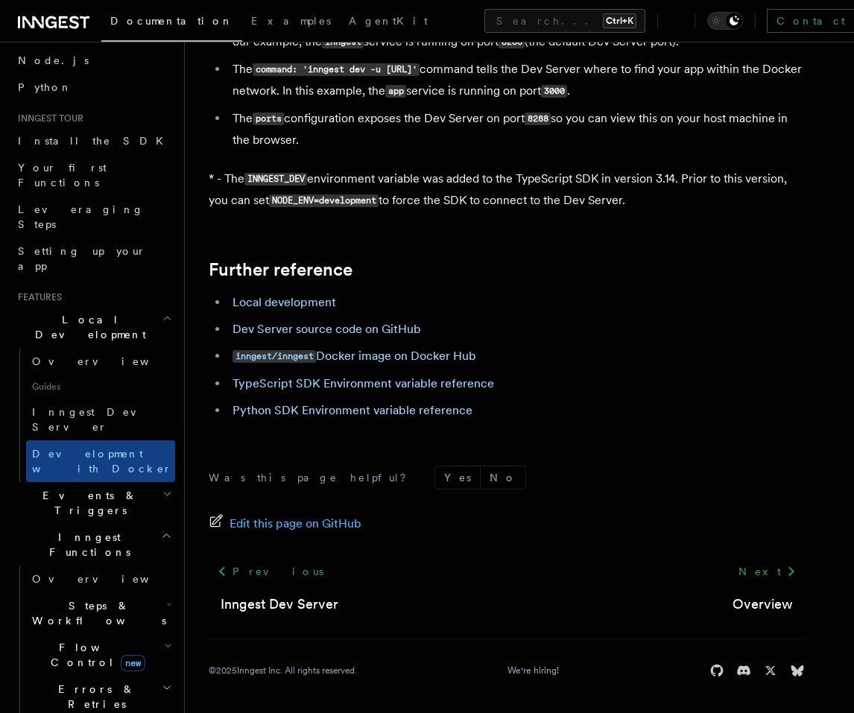
scroll to position [89, 0]
click at [162, 310] on icon "button" at bounding box center [167, 316] width 10 height 12
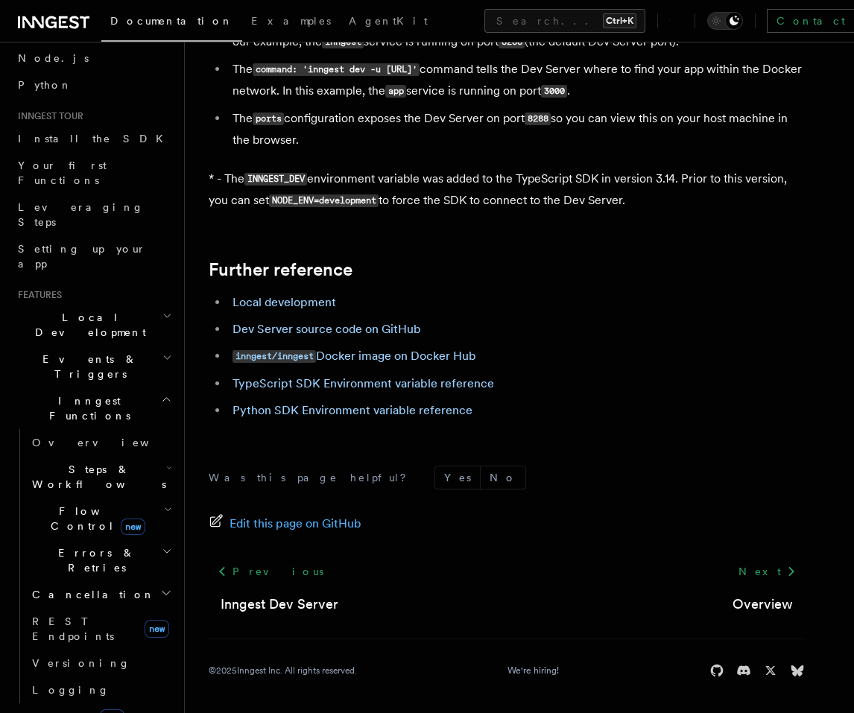
click at [161, 394] on icon "button" at bounding box center [166, 400] width 11 height 12
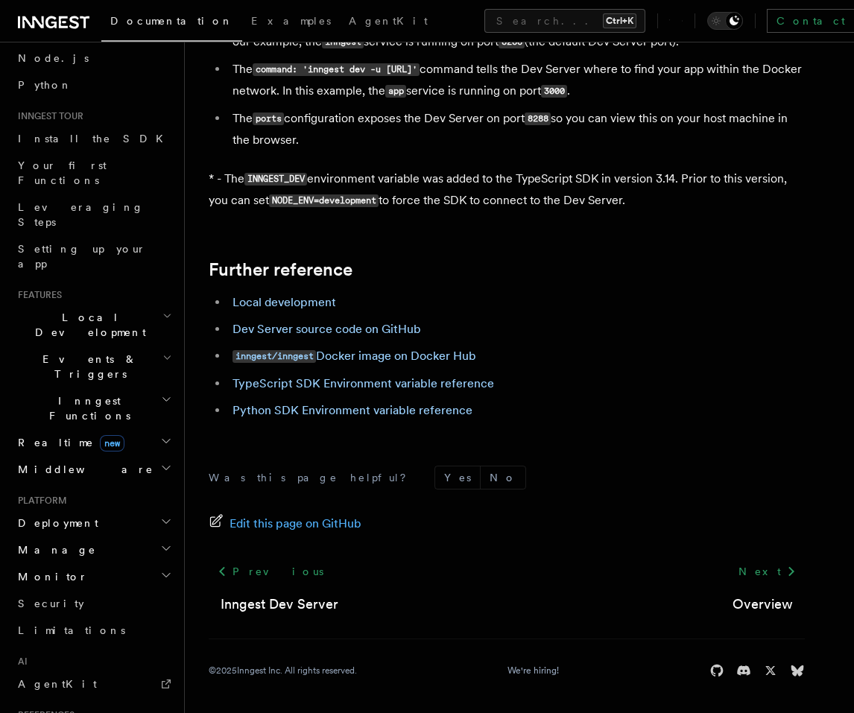
click at [162, 352] on icon "button" at bounding box center [167, 358] width 10 height 12
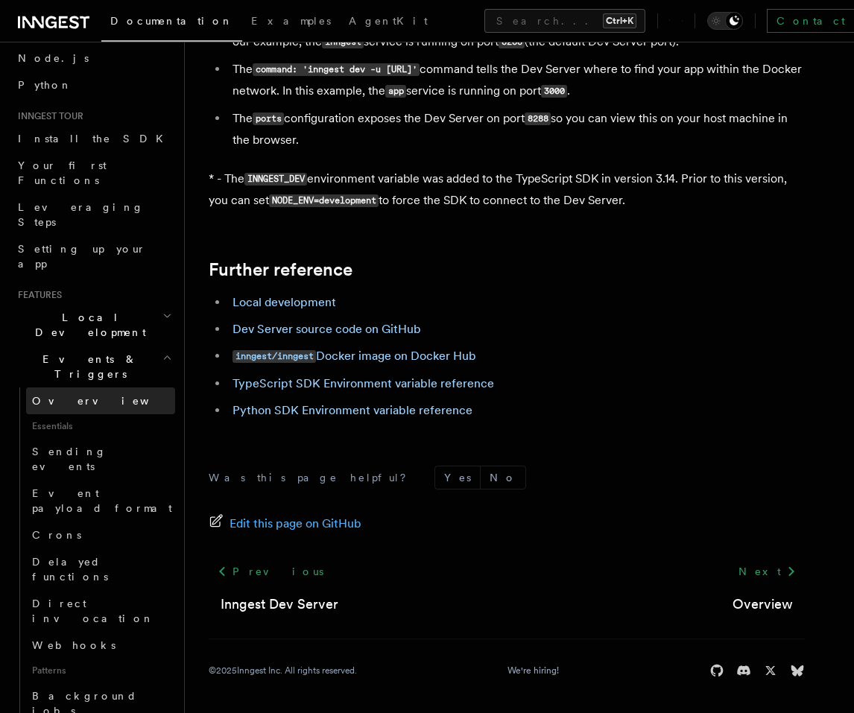
click at [89, 388] on link "Overview" at bounding box center [100, 401] width 149 height 27
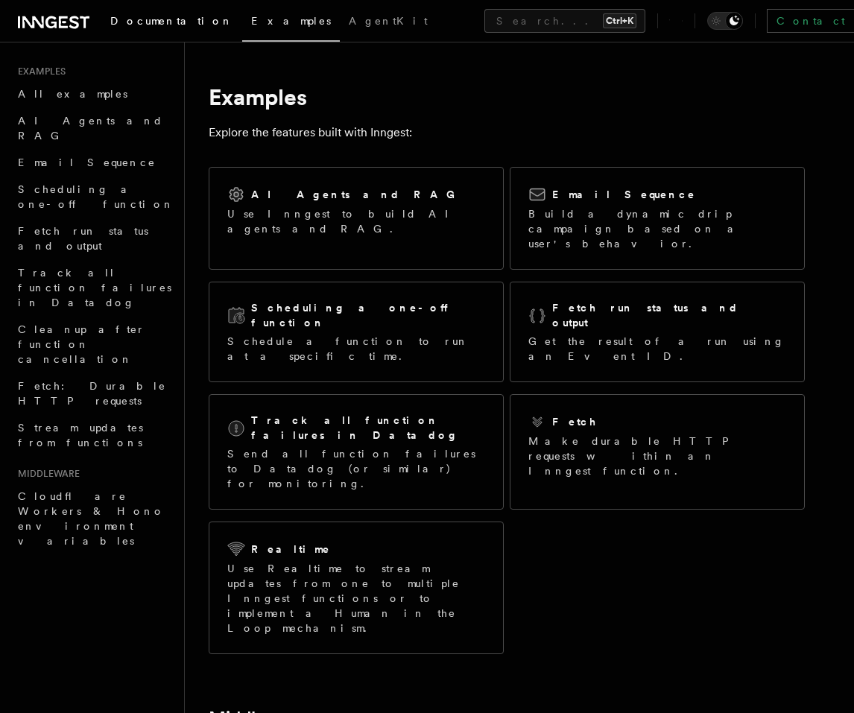
click at [126, 20] on span "Documentation" at bounding box center [171, 21] width 123 height 12
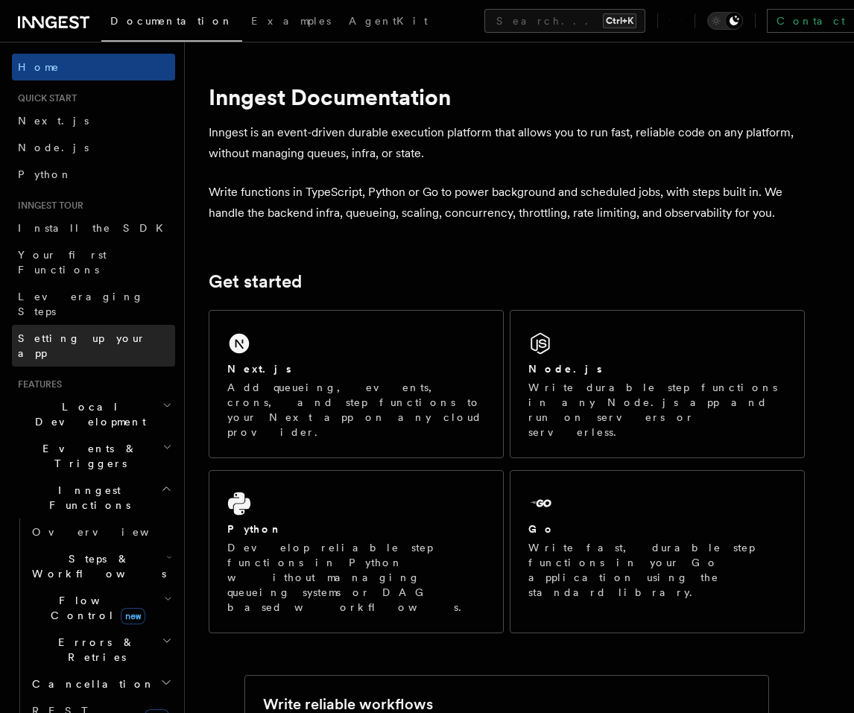
click at [95, 332] on span "Setting up your app" at bounding box center [82, 345] width 128 height 27
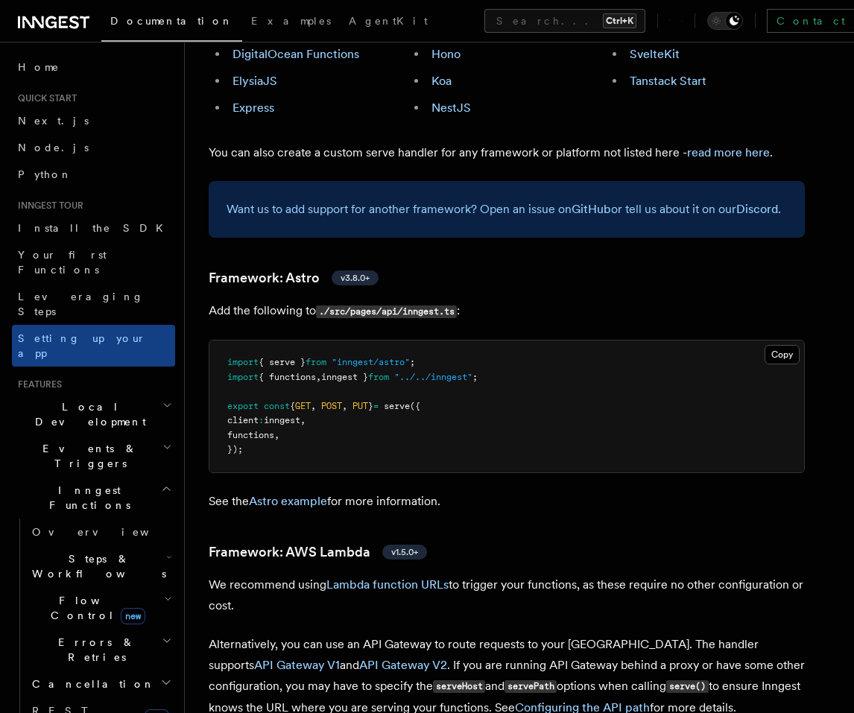
scroll to position [1163, 0]
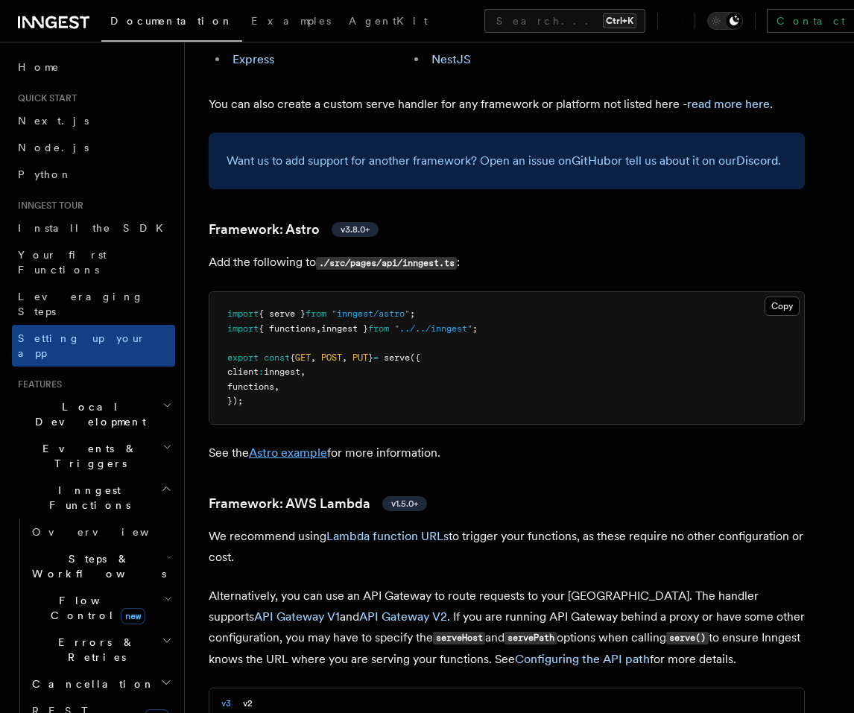
click at [290, 446] on link "Astro example" at bounding box center [288, 453] width 78 height 14
